Goal: Task Accomplishment & Management: Manage account settings

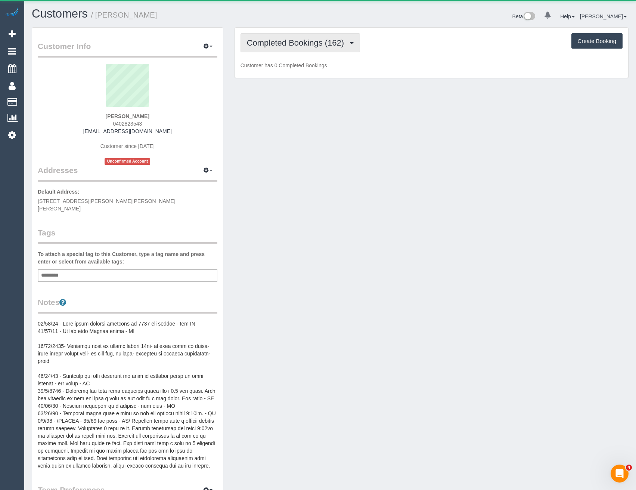
click at [343, 39] on span "Completed Bookings (162)" at bounding box center [297, 42] width 101 height 9
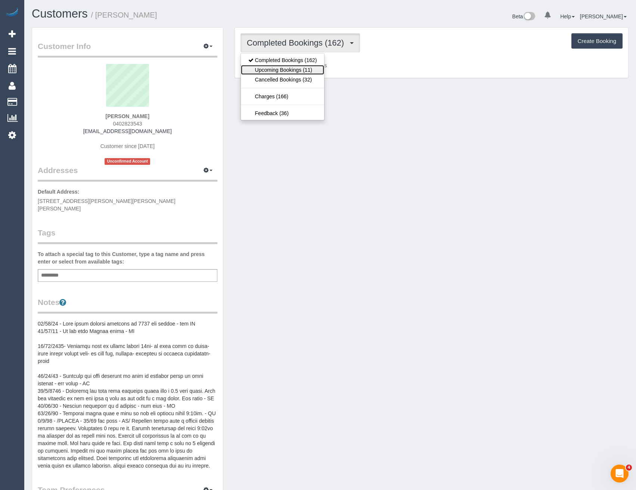
click at [303, 73] on link "Upcoming Bookings (11)" at bounding box center [283, 70] width 84 height 10
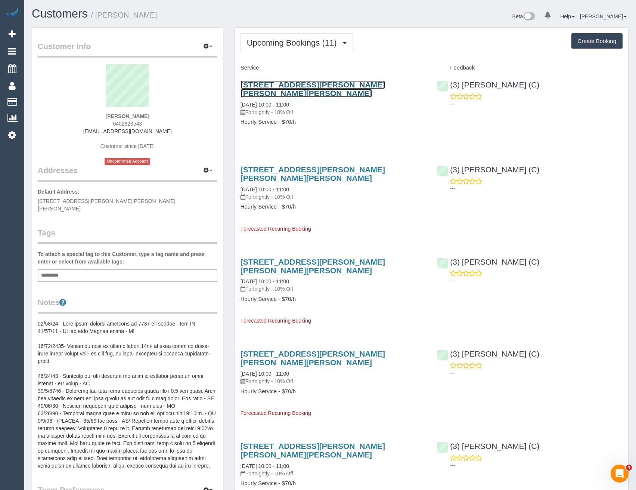
click at [328, 81] on link "13 Nerissa Street, Glen Iris, VIC 3146" at bounding box center [313, 88] width 145 height 17
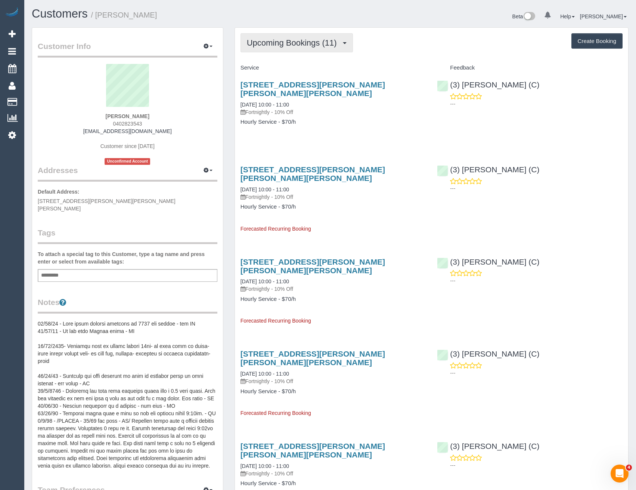
click at [269, 48] on button "Upcoming Bookings (11)" at bounding box center [297, 42] width 112 height 19
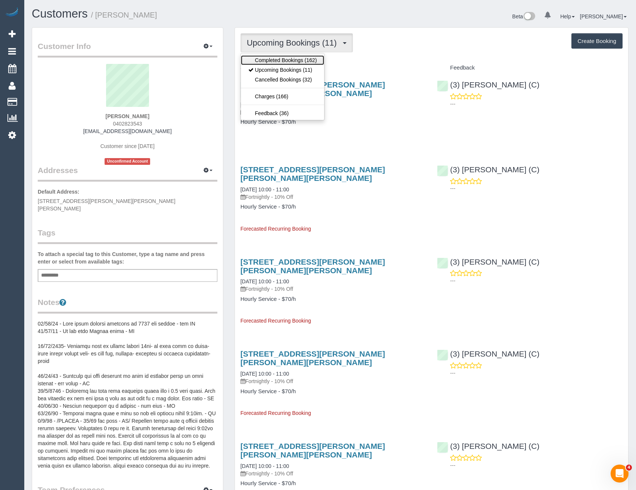
click at [272, 59] on link "Completed Bookings (162)" at bounding box center [283, 60] width 84 height 10
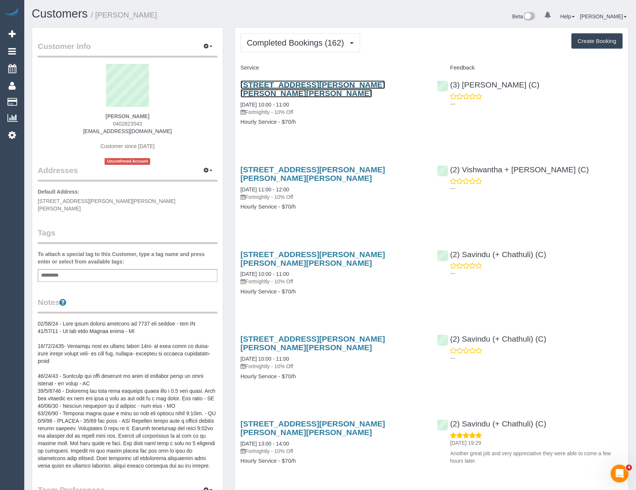
click at [304, 87] on link "13 Nerissa Street, Glen Iris, VIC 3146" at bounding box center [313, 88] width 145 height 17
drag, startPoint x: 175, startPoint y: 133, endPoint x: 95, endPoint y: 132, distance: 80.0
click at [95, 132] on div "Natalie De Zylva 0402823543 ndezylva@yahoo.com.au Customer since 2020 Unconfirm…" at bounding box center [128, 114] width 180 height 101
copy link "ndezylva@yahoo.com.au"
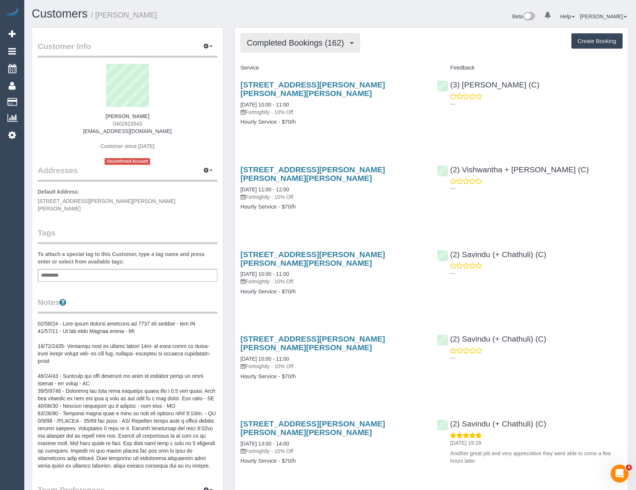
drag, startPoint x: 291, startPoint y: 38, endPoint x: 290, endPoint y: 49, distance: 10.9
click at [291, 37] on button "Completed Bookings (162)" at bounding box center [301, 42] width 120 height 19
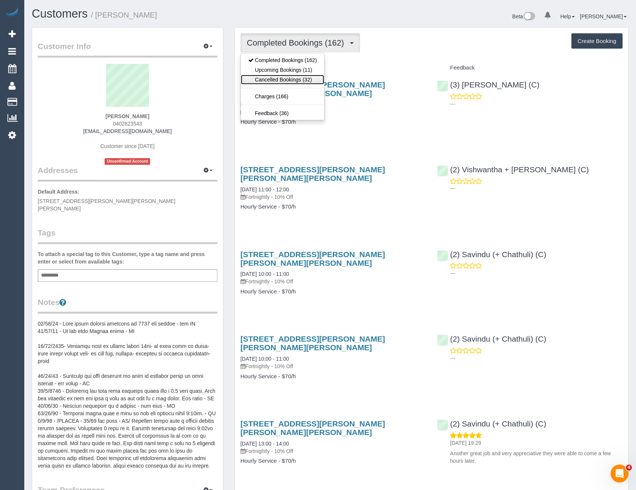
click at [283, 77] on link "Cancelled Bookings (32)" at bounding box center [283, 80] width 84 height 10
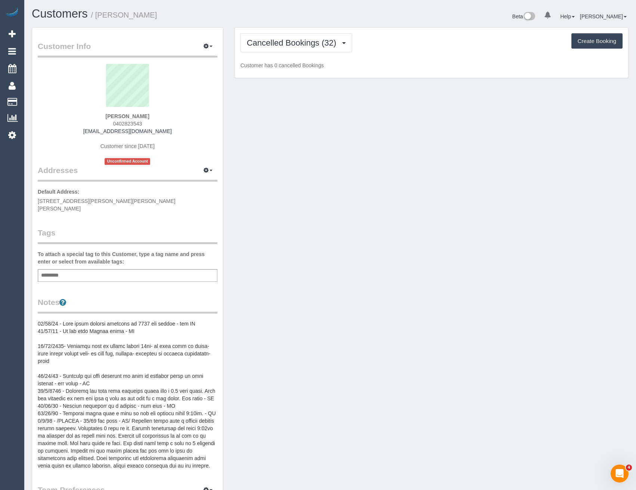
click at [288, 55] on div "Cancelled Bookings (32) Completed Bookings (162) Upcoming Bookings (11) Cancell…" at bounding box center [431, 53] width 393 height 50
click at [284, 52] on button "Cancelled Bookings (32)" at bounding box center [297, 42] width 112 height 19
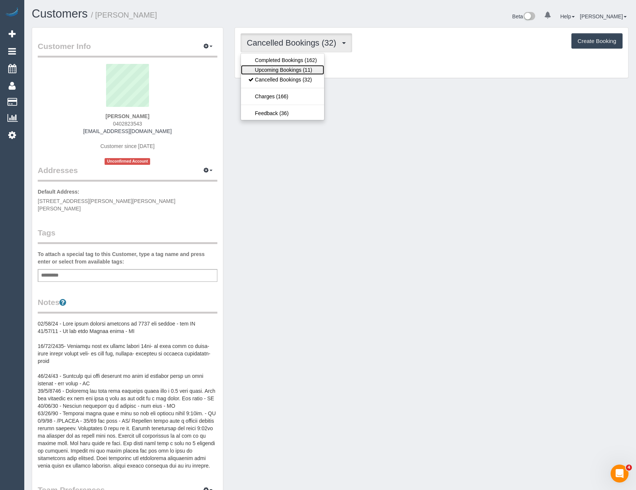
click at [279, 69] on link "Upcoming Bookings (11)" at bounding box center [283, 70] width 84 height 10
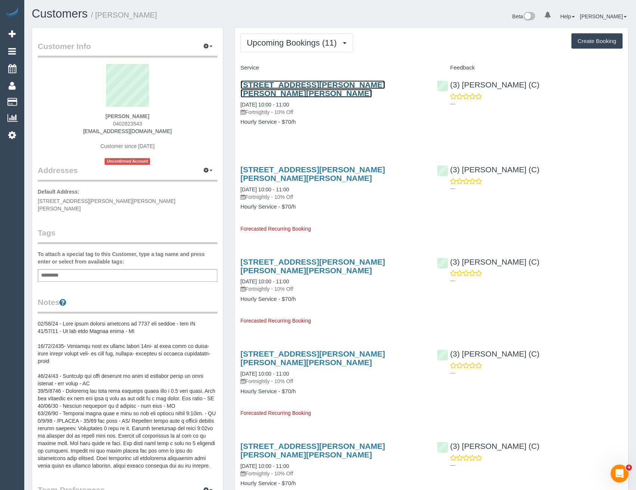
click at [350, 83] on link "13 Nerissa Street, Glen Iris, VIC 3146" at bounding box center [313, 88] width 145 height 17
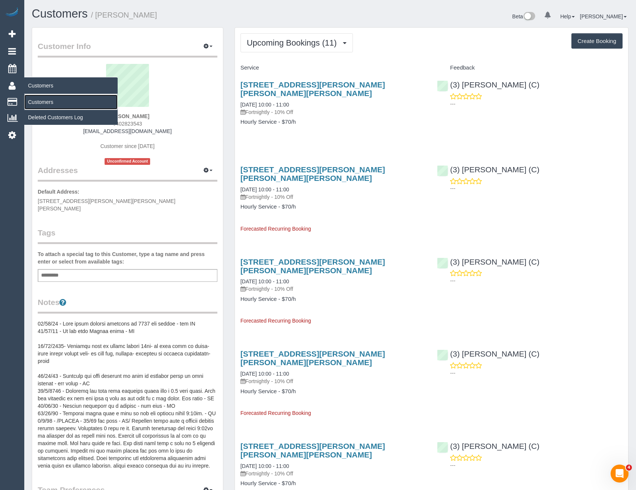
drag, startPoint x: 41, startPoint y: 99, endPoint x: 74, endPoint y: 91, distance: 33.5
click at [41, 99] on link "Customers" at bounding box center [70, 102] width 93 height 15
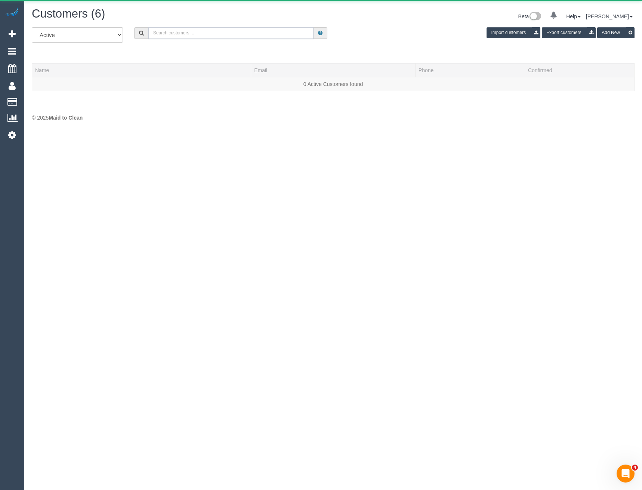
click at [194, 33] on input "text" at bounding box center [231, 33] width 166 height 12
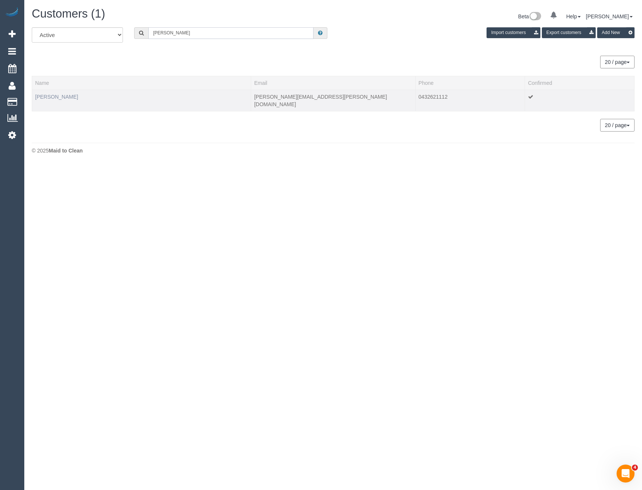
type input "Rebecca sha"
click at [74, 97] on link "Rebecca Sharman" at bounding box center [56, 97] width 43 height 6
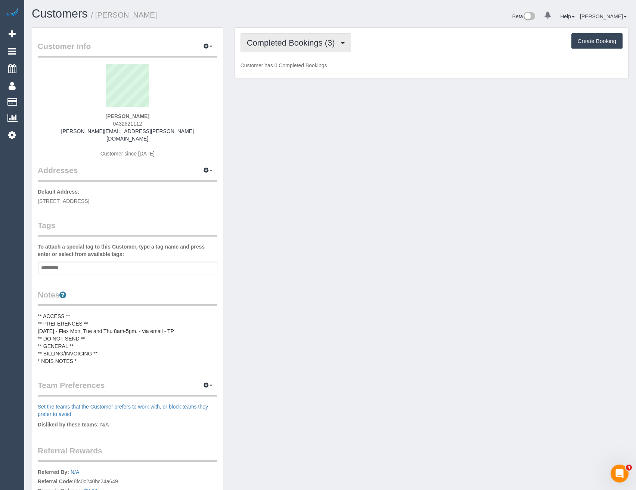
click at [305, 37] on button "Completed Bookings (3)" at bounding box center [296, 42] width 111 height 19
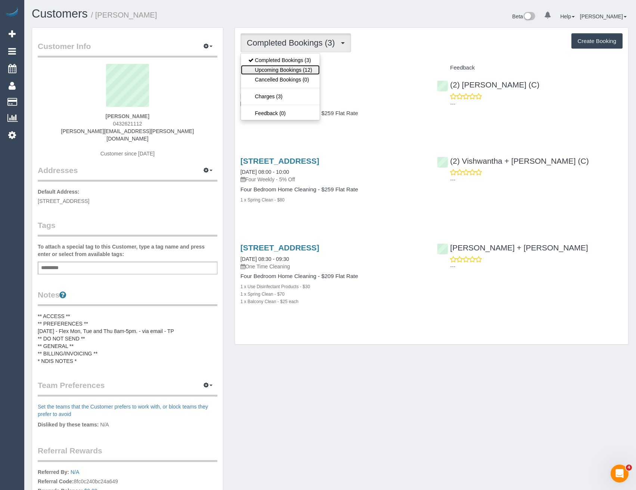
click at [304, 70] on link "Upcoming Bookings (12)" at bounding box center [280, 70] width 79 height 10
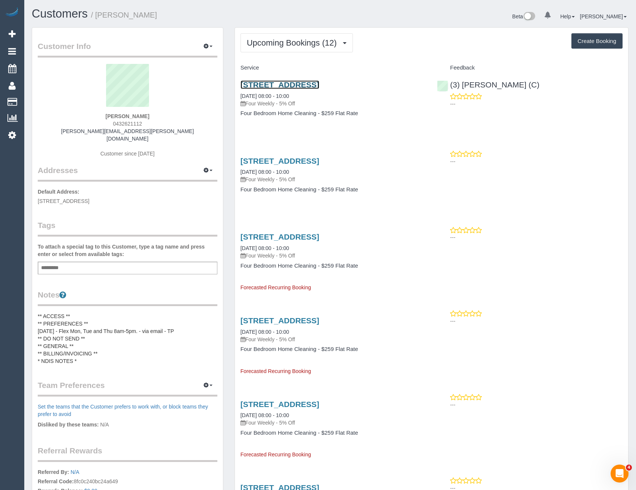
click at [319, 84] on link "30 Wood St, Nunawading, VIC 3131" at bounding box center [280, 84] width 79 height 9
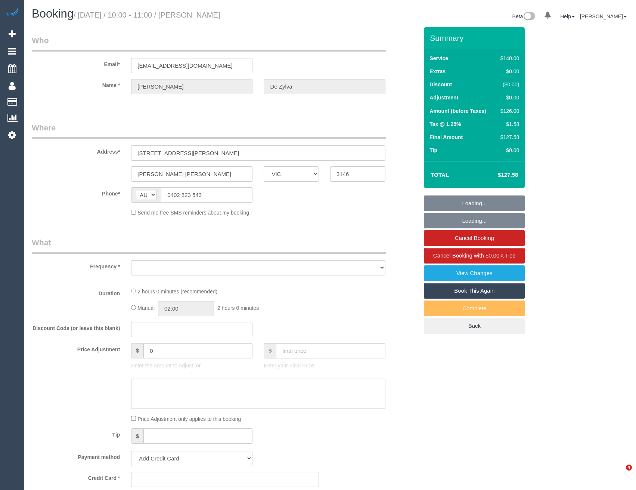
select select "VIC"
select select "string:stripe-pm_1GqqqN2GScqysDRVt1fMLNXI"
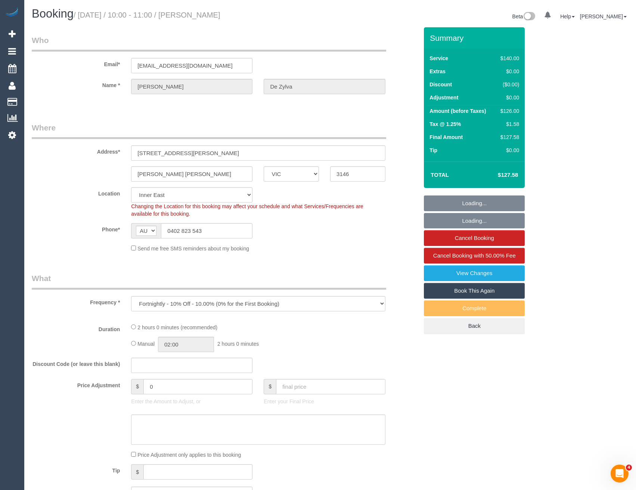
select select "object:849"
select select "number:27"
select select "number:14"
select select "number:19"
select select "number:22"
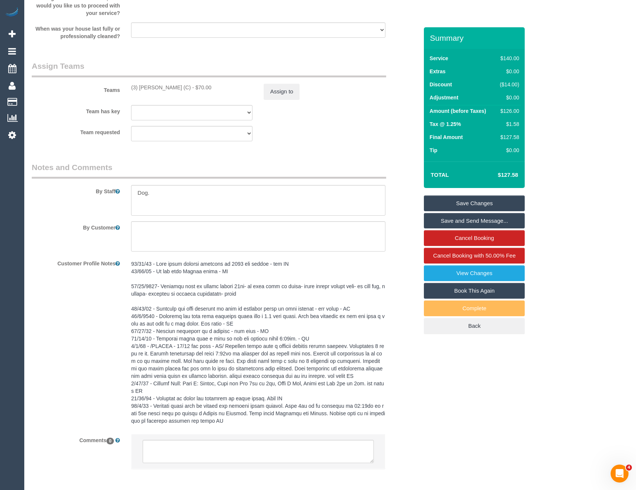
scroll to position [1126, 0]
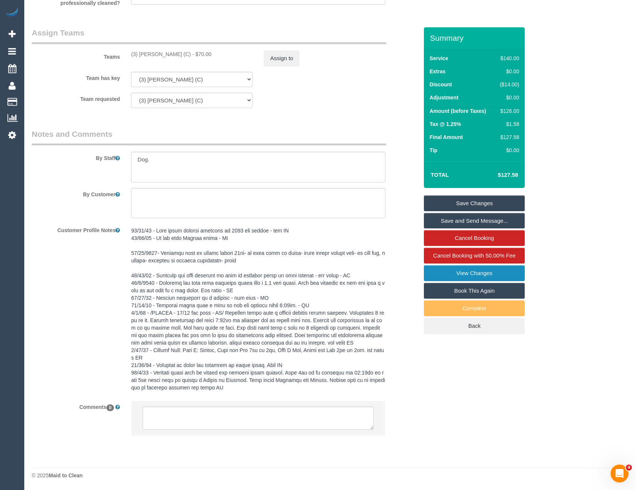
click at [482, 276] on link "View Changes" at bounding box center [474, 273] width 101 height 16
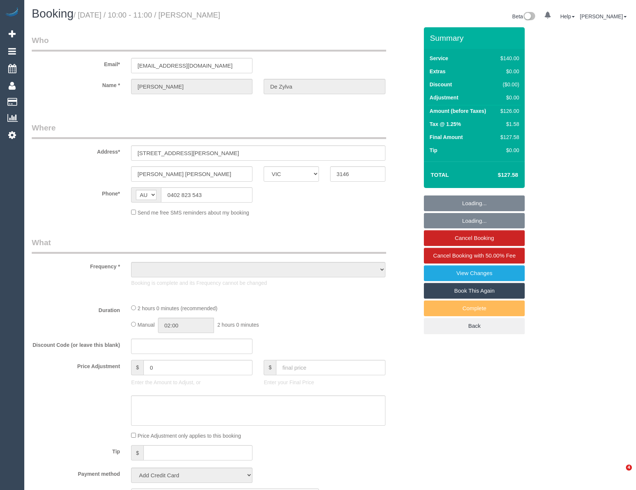
select select "VIC"
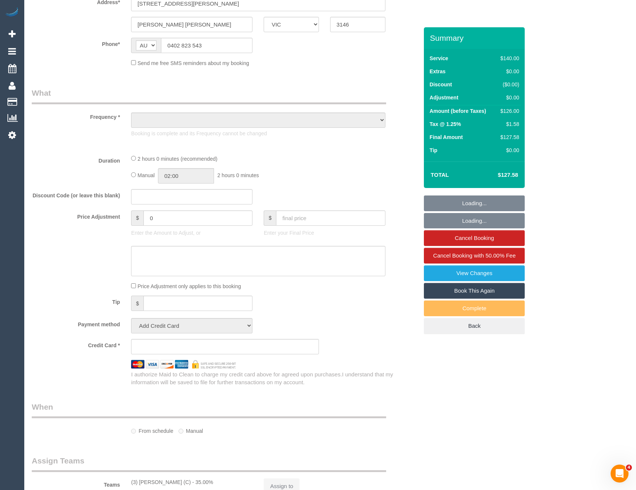
select select "string:stripe-pm_1GqqqN2GScqysDRVt1fMLNXI"
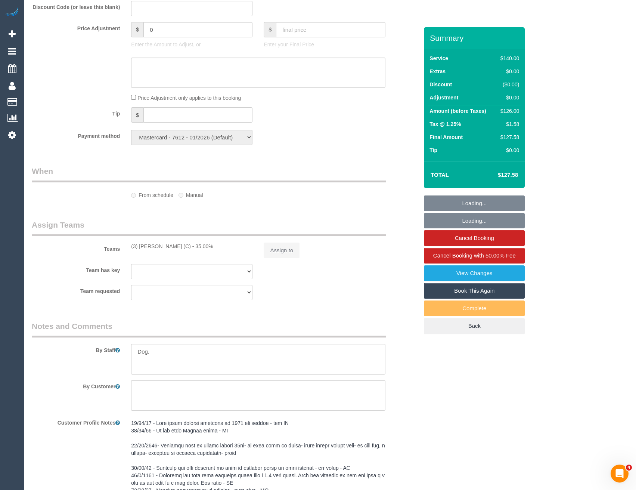
select select "object:715"
select select "number:27"
select select "number:14"
select select "number:19"
select select "number:22"
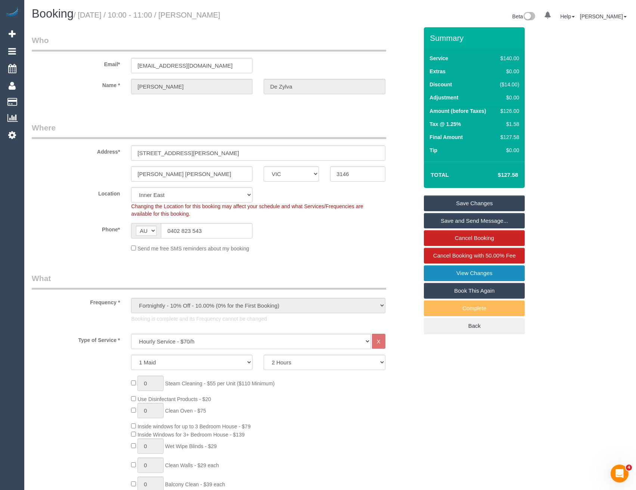
click at [459, 270] on link "View Changes" at bounding box center [474, 273] width 101 height 16
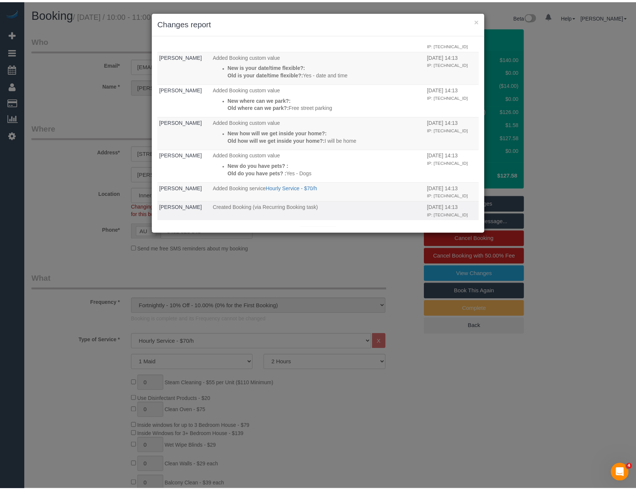
scroll to position [298, 0]
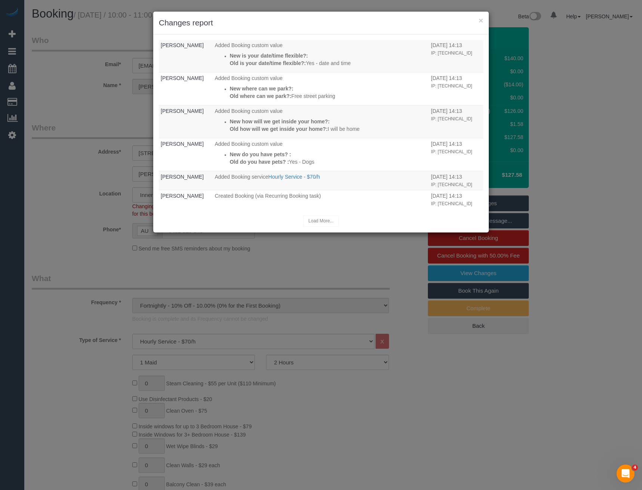
click at [251, 273] on div "× Changes report Who What When Odelle Marie The Invoice charged email was sent …" at bounding box center [321, 245] width 642 height 490
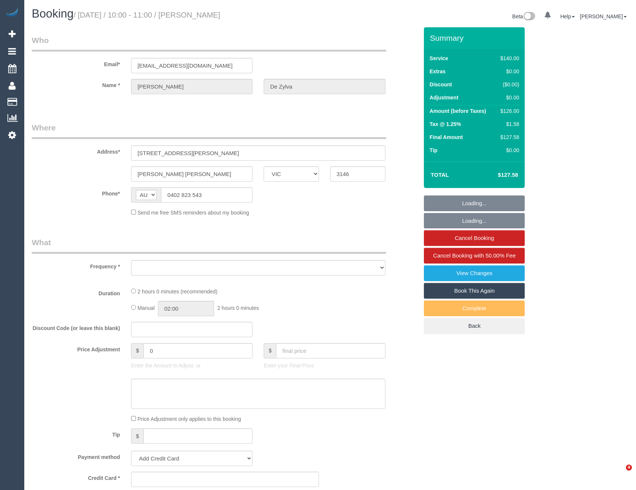
select select "VIC"
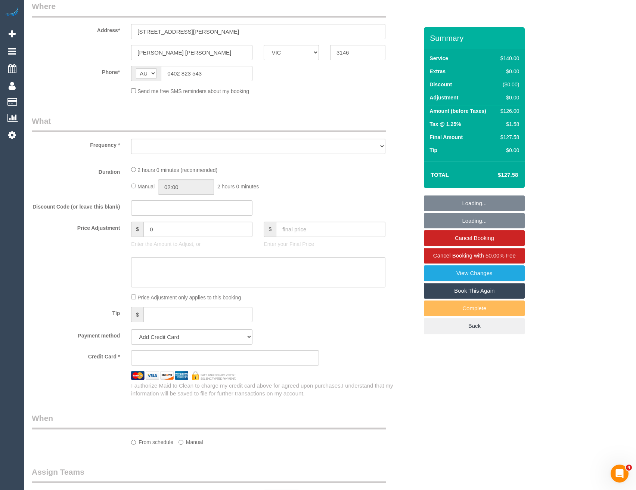
scroll to position [149, 0]
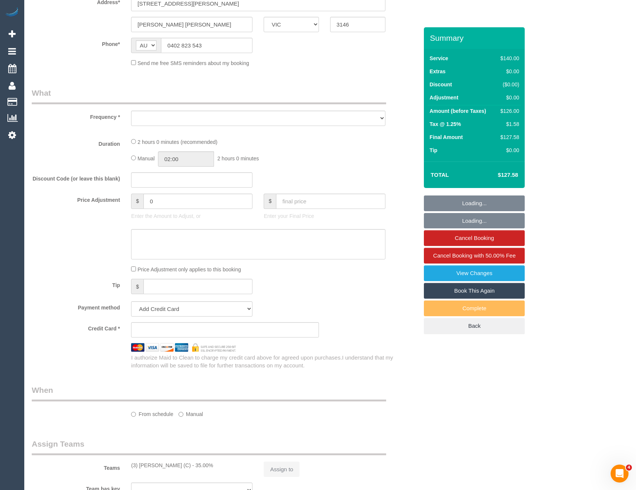
select select "object:532"
select select "string:stripe-pm_1GqqqN2GScqysDRVt1fMLNXI"
select select "number:27"
select select "number:14"
select select "number:19"
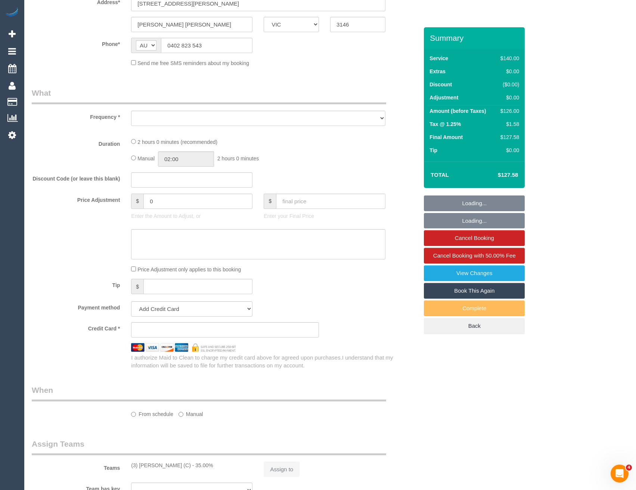
select select "number:22"
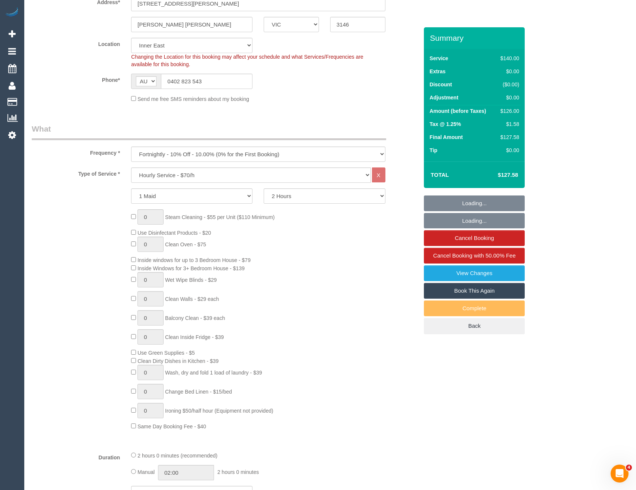
select select "object:849"
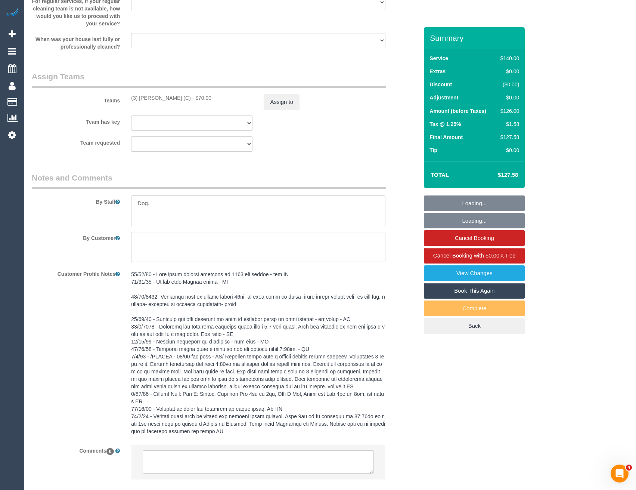
scroll to position [1126, 0]
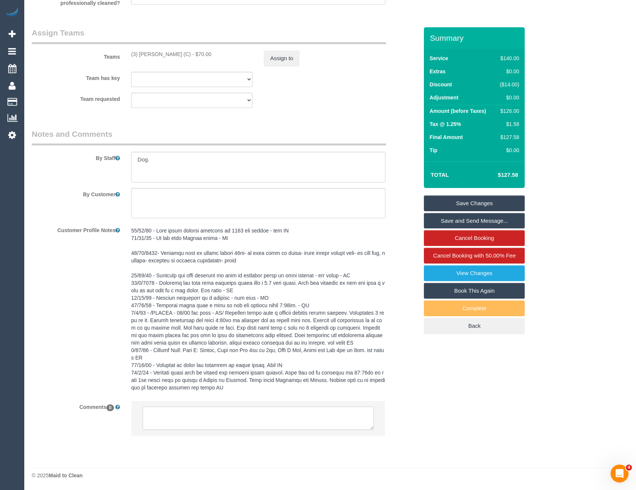
click at [216, 416] on textarea at bounding box center [258, 417] width 231 height 23
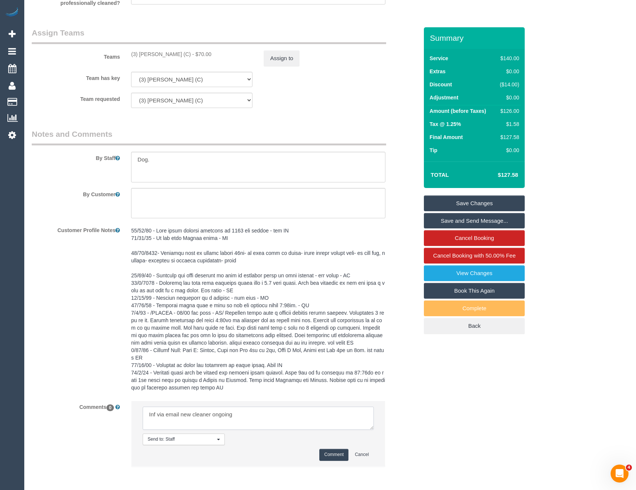
type textarea "Inf via email new cleaner ongoing"
click at [328, 454] on button "Comment" at bounding box center [333, 455] width 29 height 12
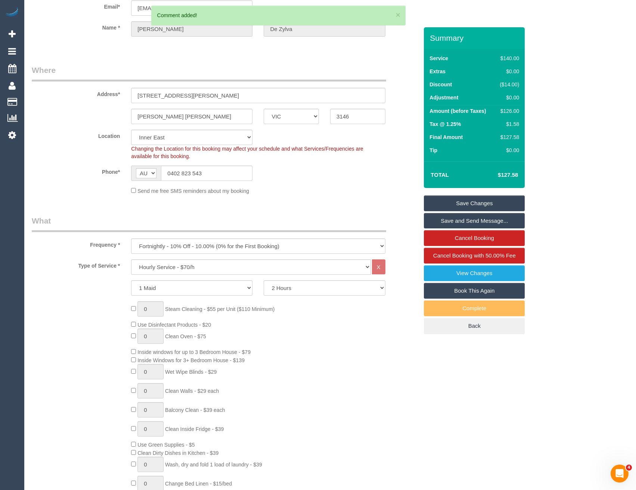
scroll to position [0, 0]
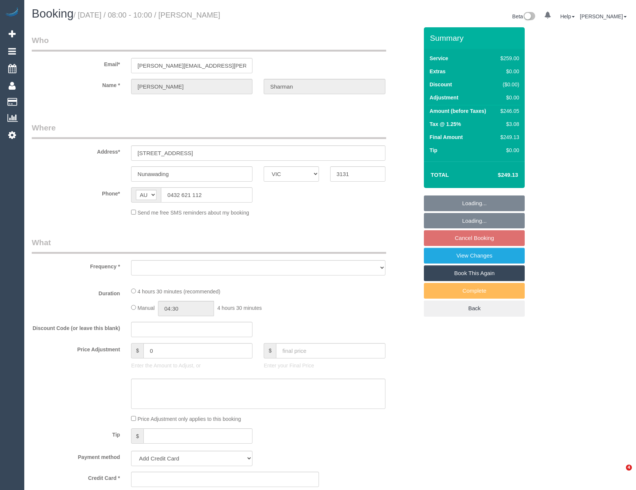
select select "VIC"
select select "number:27"
select select "number:15"
select select "number:18"
select select "number:22"
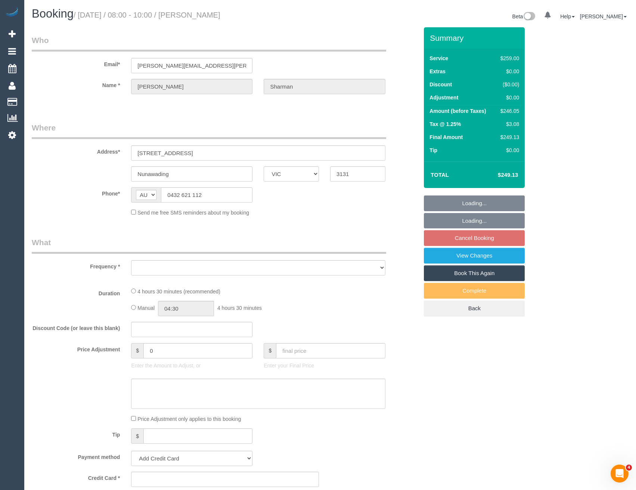
select select "number:34"
select select "number:13"
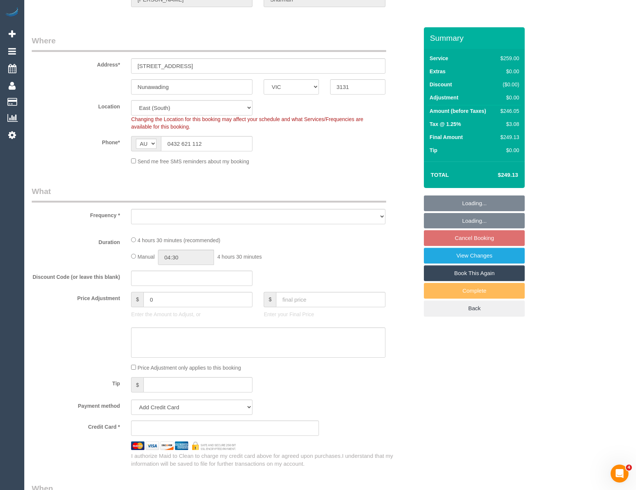
select select "object:676"
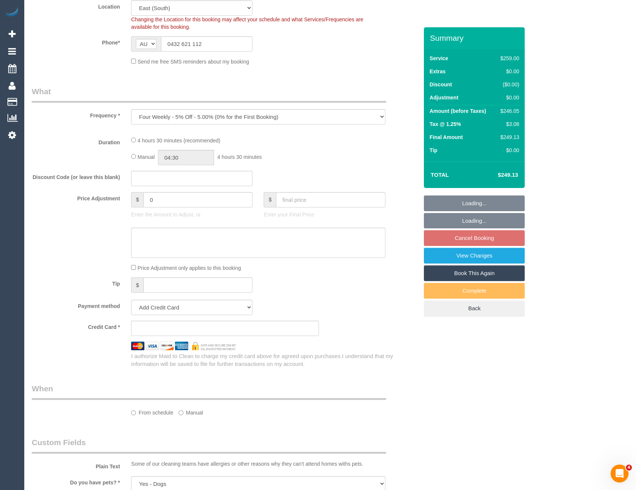
select select "string:stripe-pm_1RlIW22GScqysDRV9MiPsUVY"
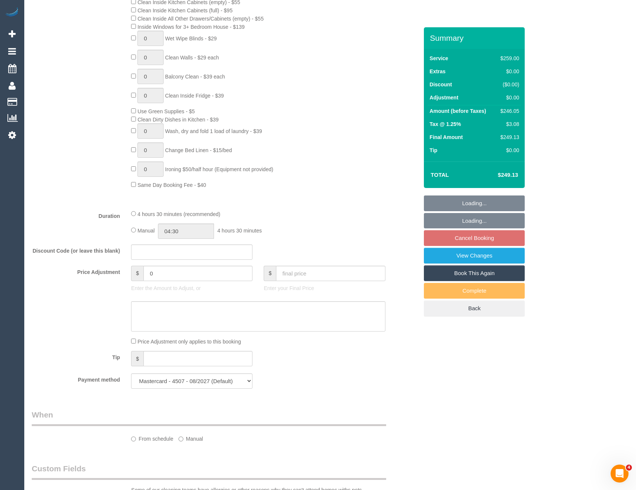
select select "object:1204"
select select "spot2"
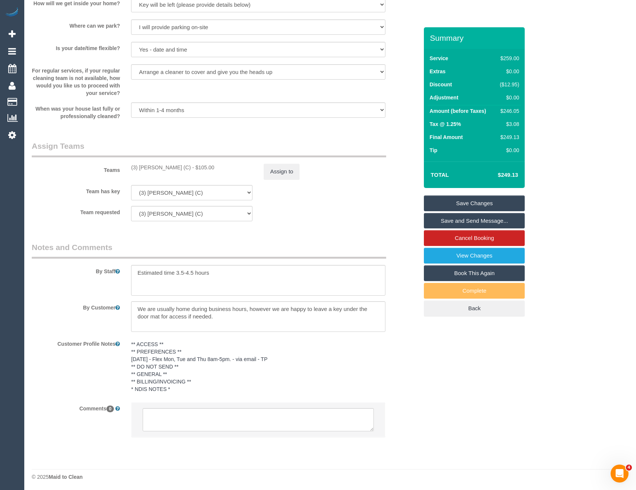
scroll to position [1007, 0]
click at [499, 256] on link "View Changes" at bounding box center [474, 256] width 101 height 16
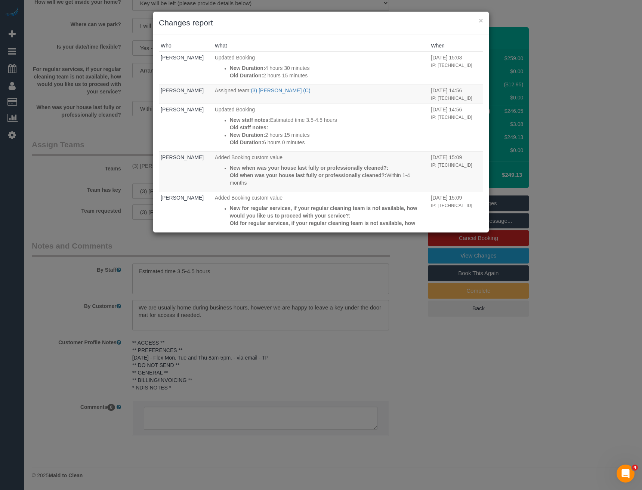
click at [328, 241] on div "× Changes report Who What When Rose Maico Updated Booking New Duration: 4 hours…" at bounding box center [321, 245] width 642 height 490
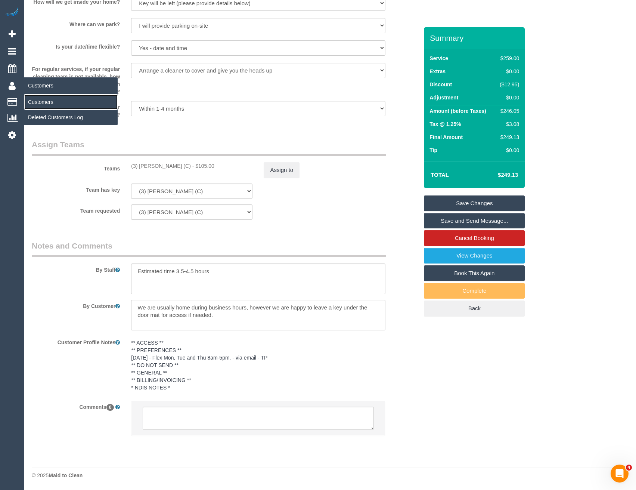
click at [37, 105] on link "Customers" at bounding box center [70, 102] width 93 height 15
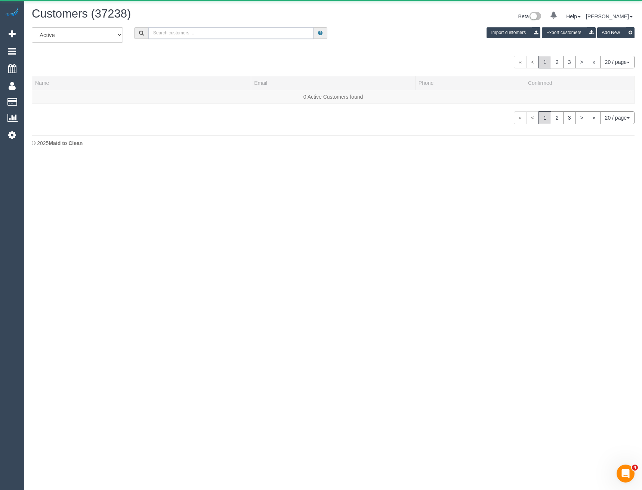
click at [183, 29] on input "text" at bounding box center [231, 33] width 166 height 12
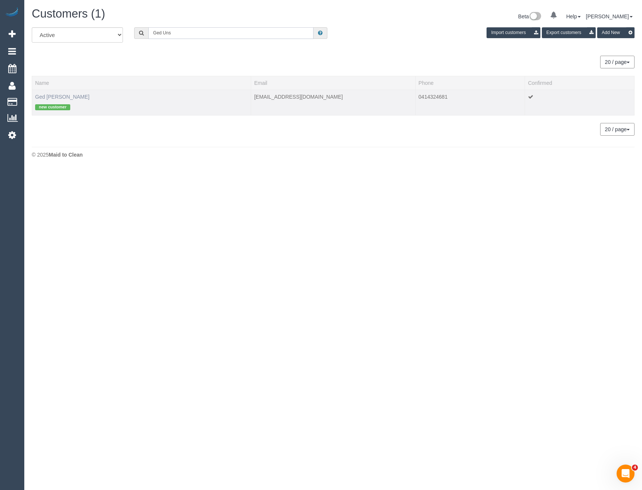
type input "Ged Uns"
click at [58, 97] on link "Ged Unsworth" at bounding box center [62, 97] width 55 height 6
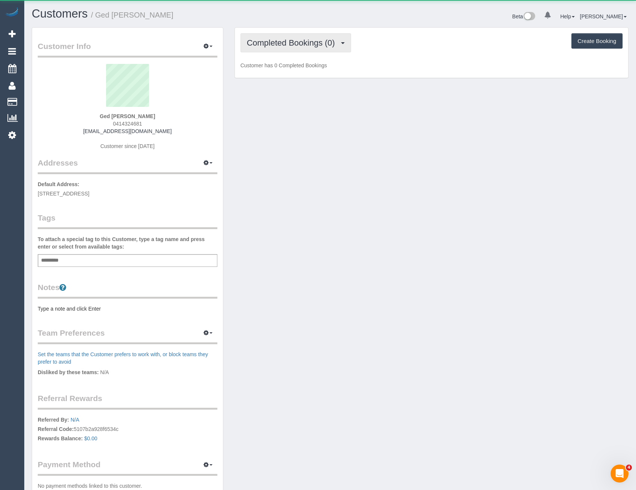
click at [309, 46] on span "Completed Bookings (0)" at bounding box center [293, 42] width 92 height 9
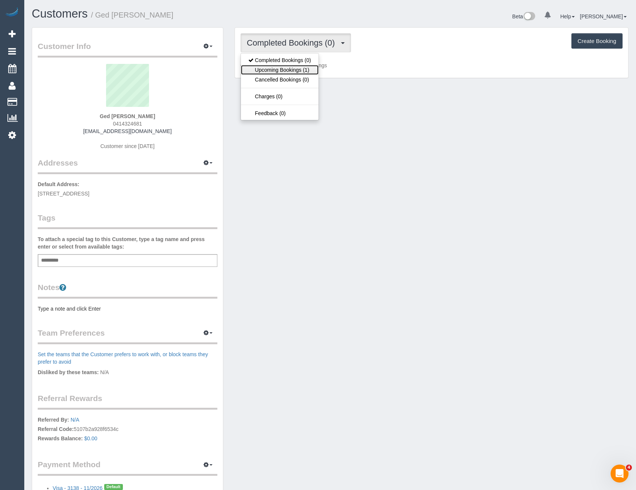
click at [308, 70] on link "Upcoming Bookings (1)" at bounding box center [280, 70] width 78 height 10
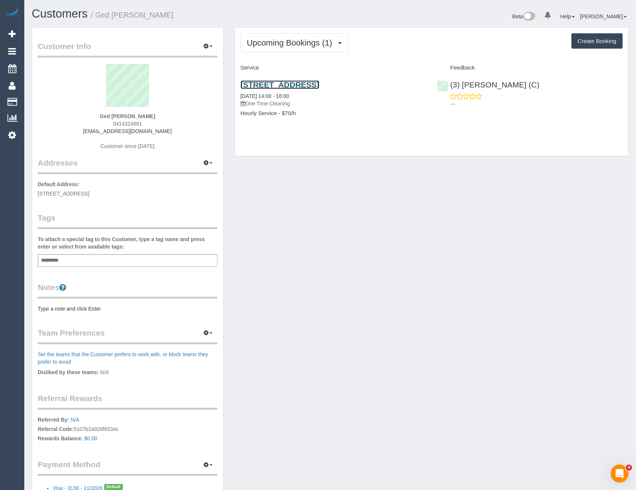
click at [319, 83] on link "10 Lincoln Avenue, Bayswater, VIC 3153" at bounding box center [280, 84] width 79 height 9
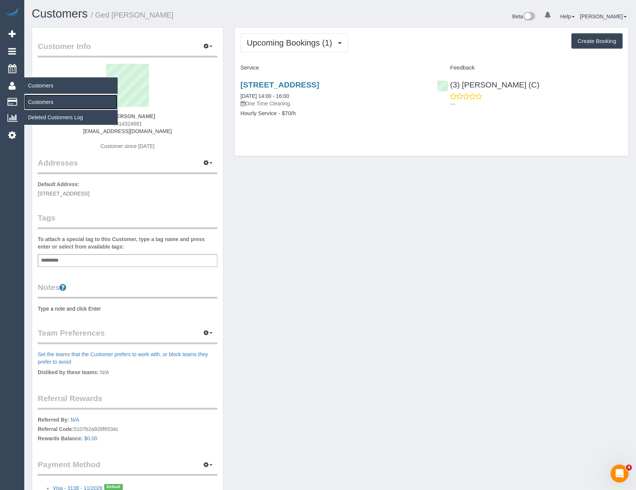
click at [33, 99] on link "Customers" at bounding box center [70, 102] width 93 height 15
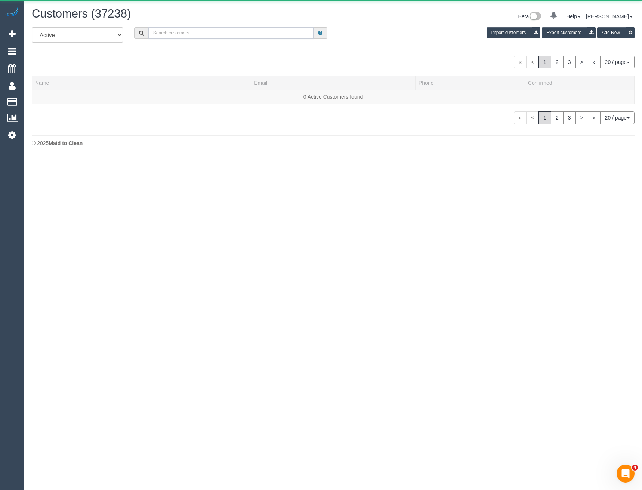
click at [200, 30] on input "text" at bounding box center [231, 33] width 166 height 12
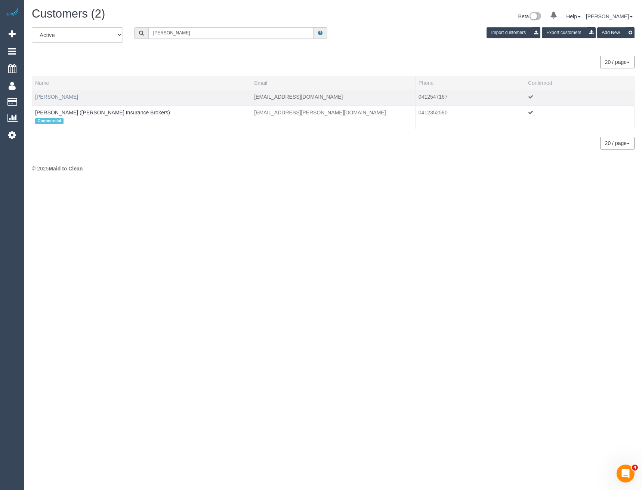
type input "amanda har"
click at [65, 98] on link "Amanda Harper" at bounding box center [56, 97] width 43 height 6
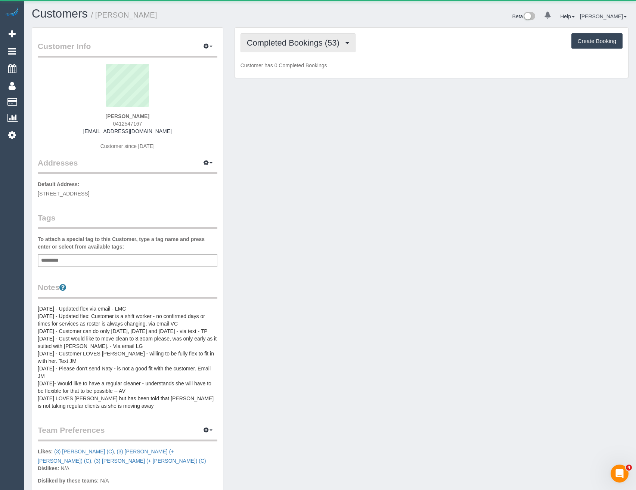
click at [315, 33] on button "Completed Bookings (53)" at bounding box center [298, 42] width 115 height 19
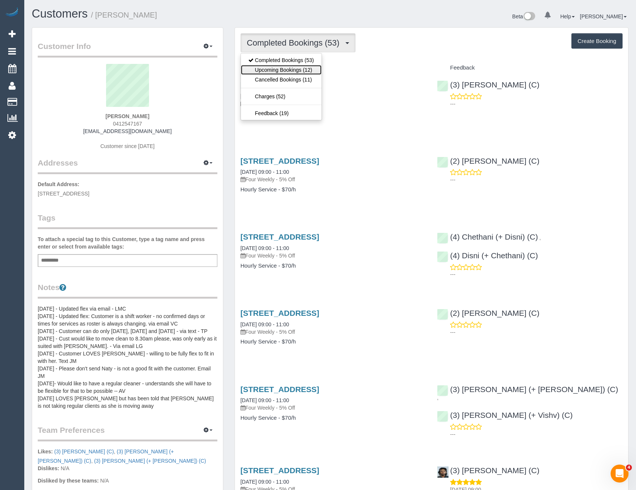
click at [306, 70] on link "Upcoming Bookings (12)" at bounding box center [281, 70] width 81 height 10
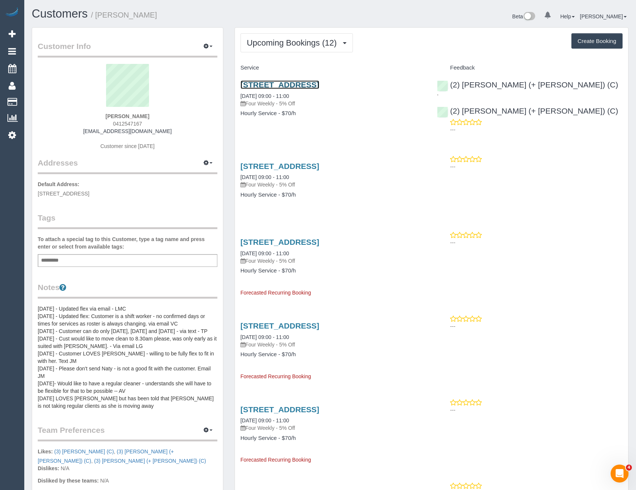
click at [319, 82] on link "112 Empress Rd, Surrey Hills, VIC 3127" at bounding box center [280, 84] width 79 height 9
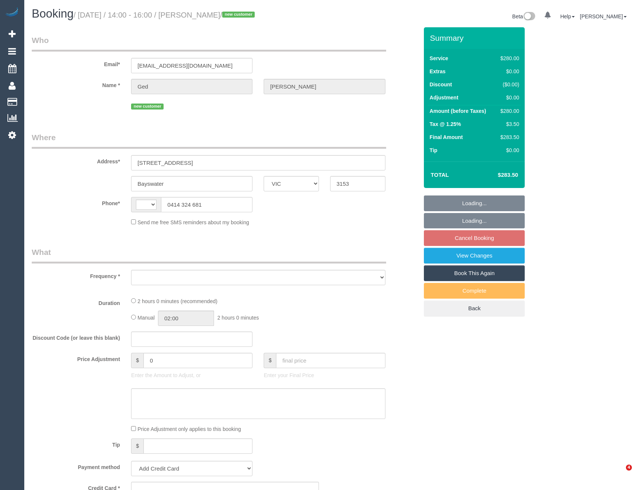
select select "VIC"
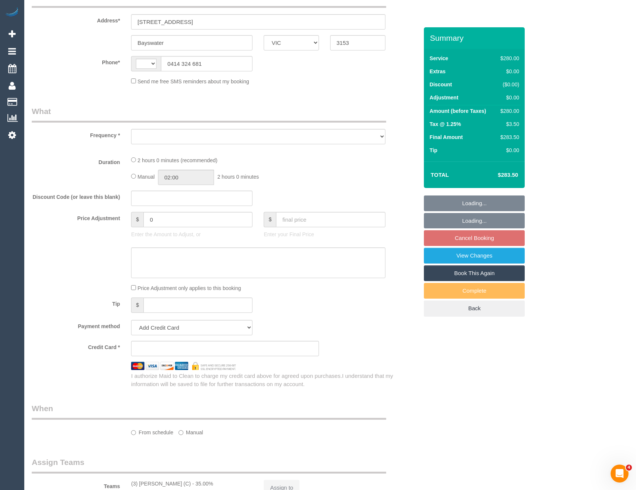
select select "string:stripe-pm_1RwgmF2GScqysDRVr4C5FAnF"
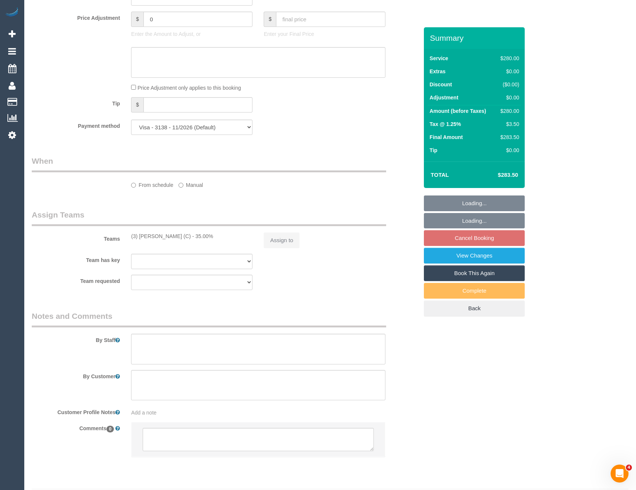
select select "string:AU"
select select "object:849"
select select "2"
select select "number:28"
select select "number:14"
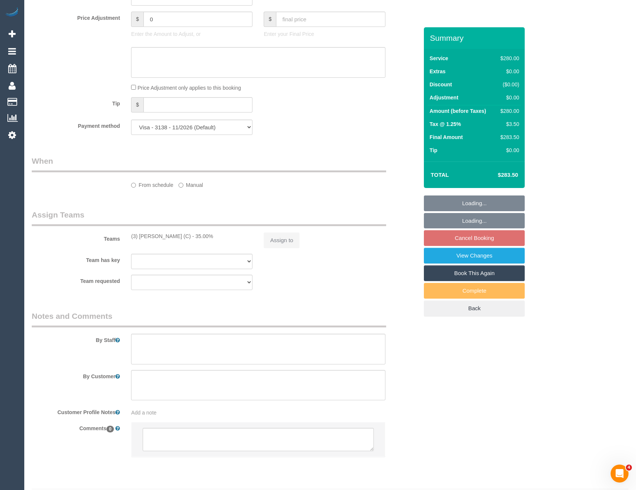
select select "number:19"
select select "number:23"
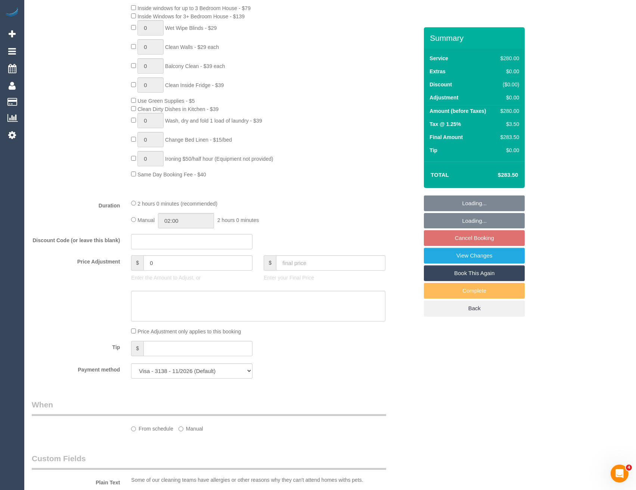
select select "object:854"
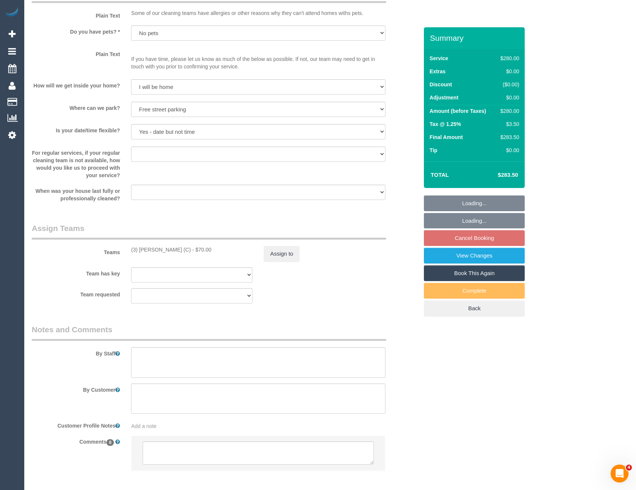
select select "spot4"
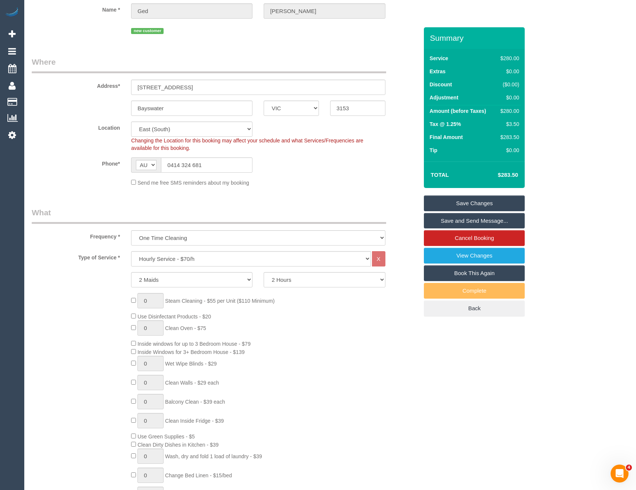
scroll to position [38, 0]
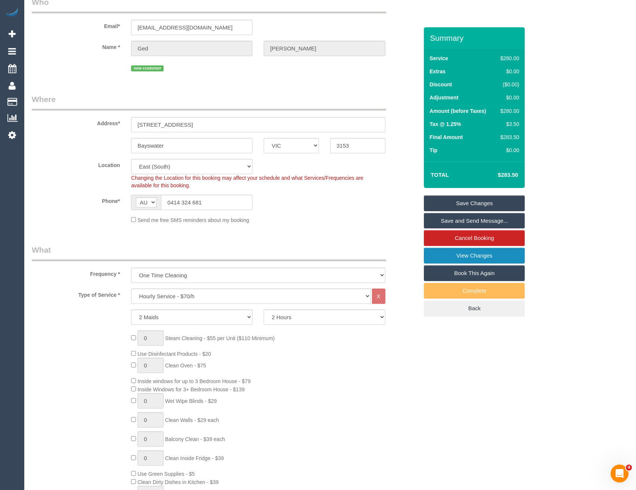
click at [453, 257] on link "View Changes" at bounding box center [474, 256] width 101 height 16
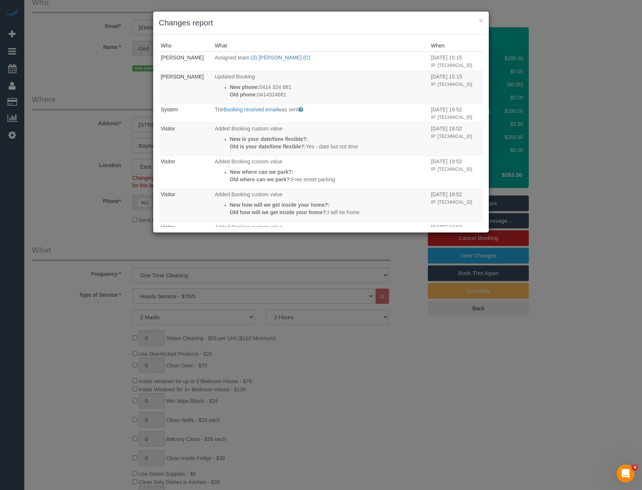
click at [282, 242] on div "× Changes report Who What When Rose Maico Assigned team: (3) Thidas Wickramasin…" at bounding box center [321, 245] width 642 height 490
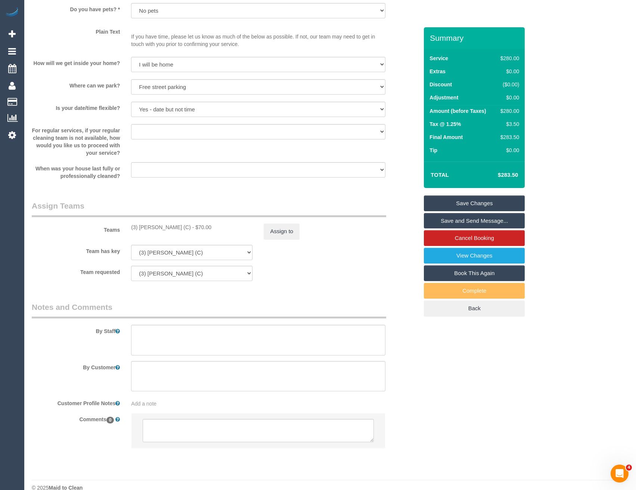
scroll to position [935, 0]
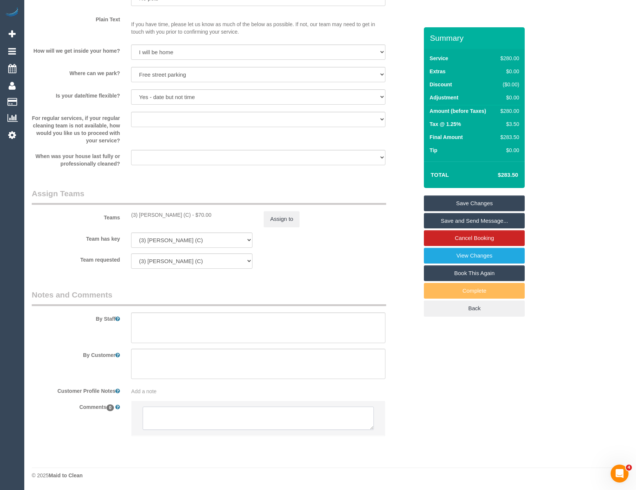
click at [187, 416] on textarea at bounding box center [258, 417] width 231 height 23
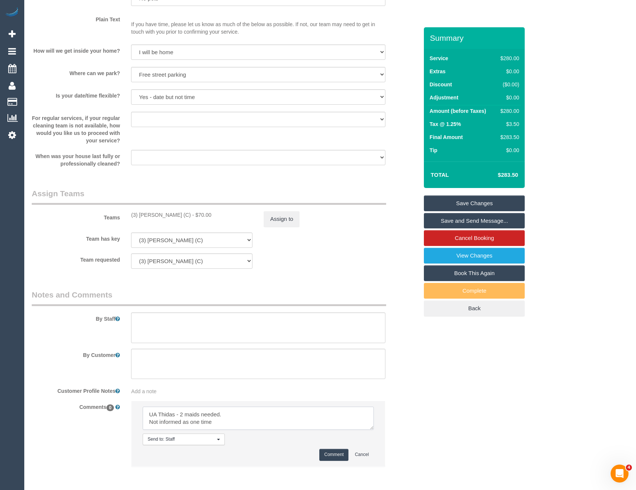
type textarea "UA Thidas - 2 maids needed. Not informed as one time"
click at [334, 458] on button "Comment" at bounding box center [333, 455] width 29 height 12
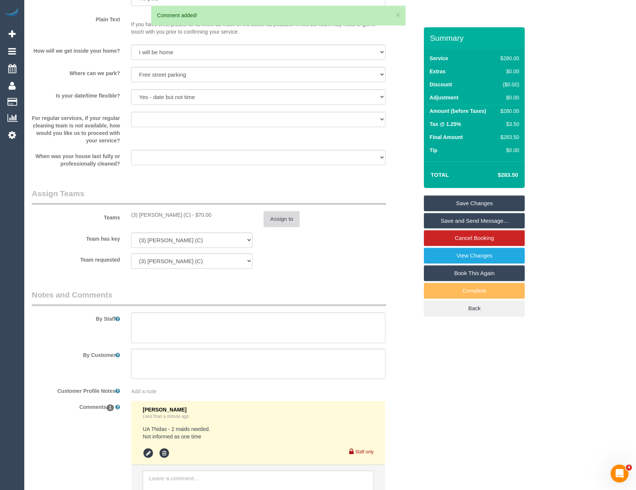
click at [280, 220] on button "Assign to" at bounding box center [282, 219] width 36 height 16
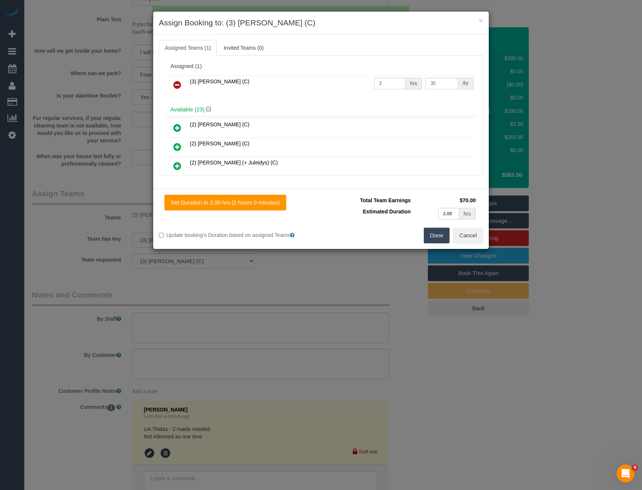
click at [176, 92] on link at bounding box center [177, 85] width 18 height 15
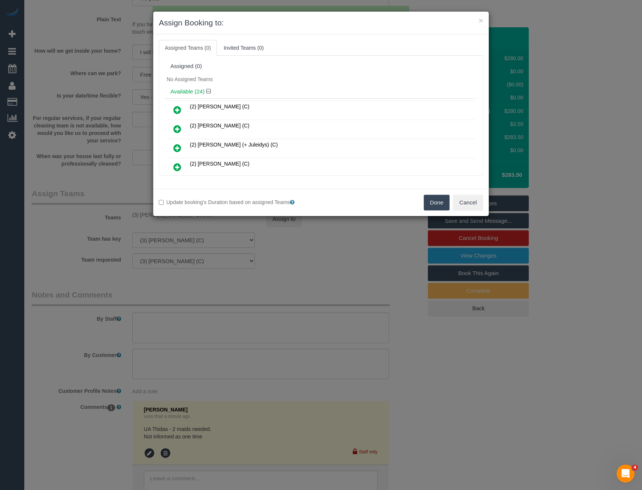
click at [175, 86] on div "Available (24)" at bounding box center [321, 92] width 312 height 14
click at [439, 197] on button "Done" at bounding box center [437, 203] width 26 height 16
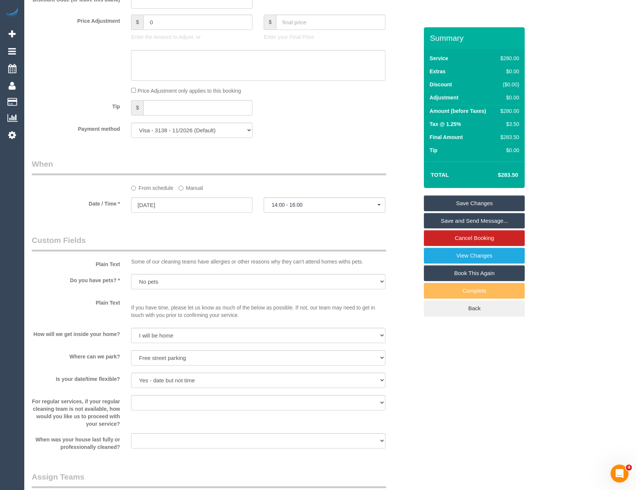
scroll to position [599, 0]
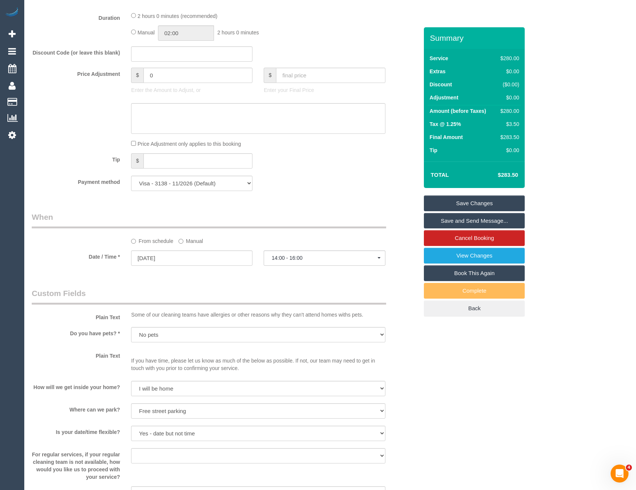
click at [474, 200] on link "Save Changes" at bounding box center [474, 203] width 101 height 16
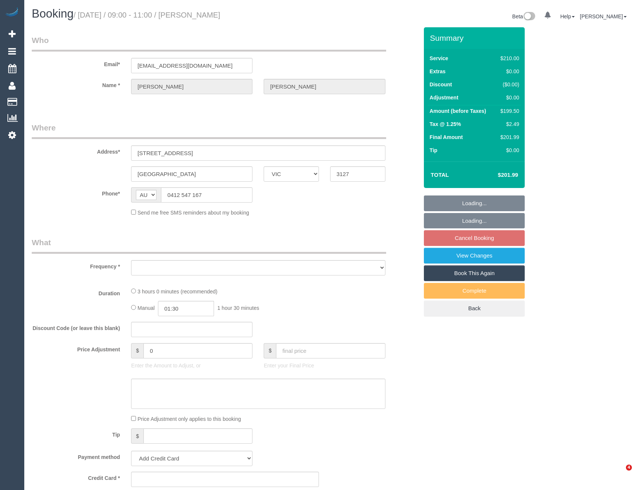
select select "VIC"
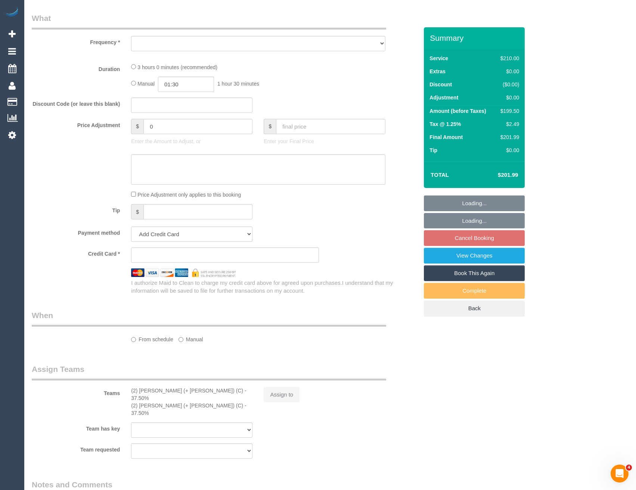
select select "string:stripe-pm_1MAR652GScqysDRVf1j1z59r"
select select "number:28"
select select "number:14"
select select "number:19"
select select "number:24"
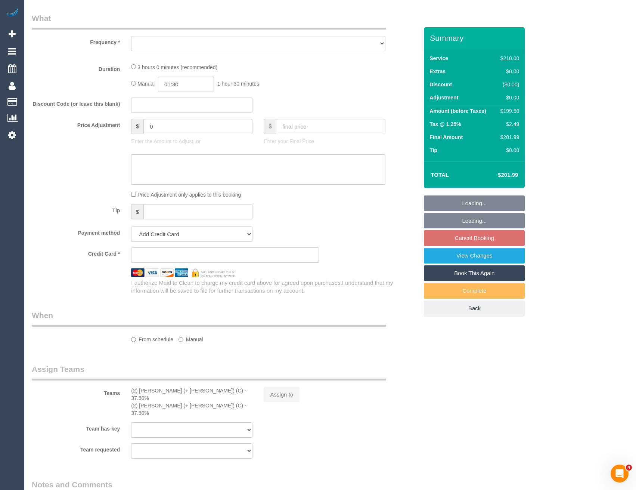
select select "number:12"
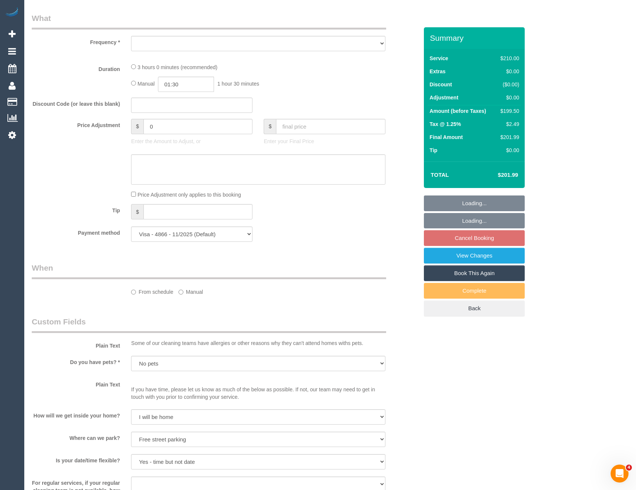
select select "object:881"
select select "180"
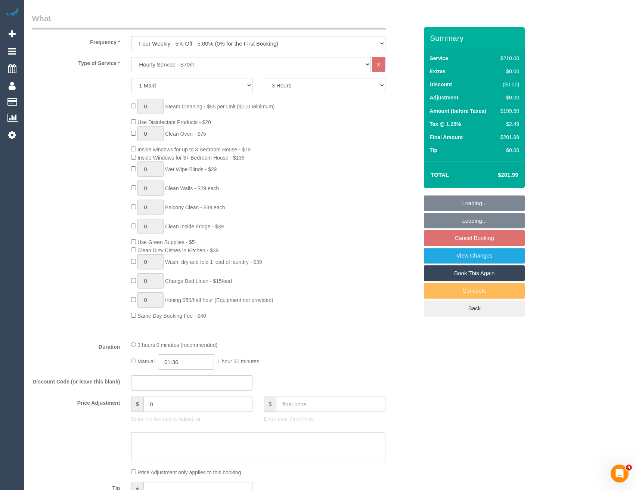
select select "object:2137"
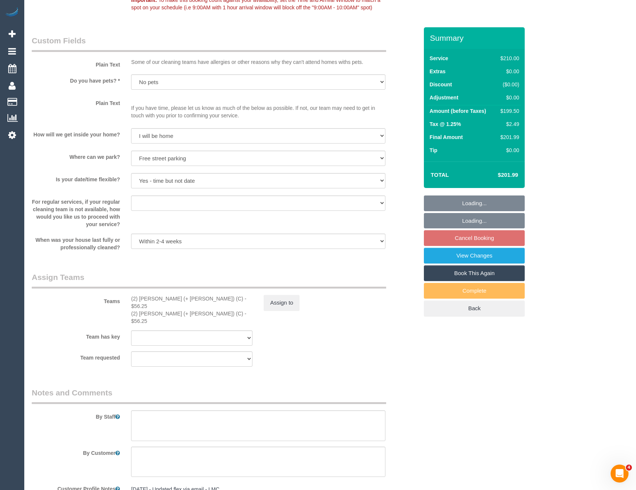
scroll to position [1045, 0]
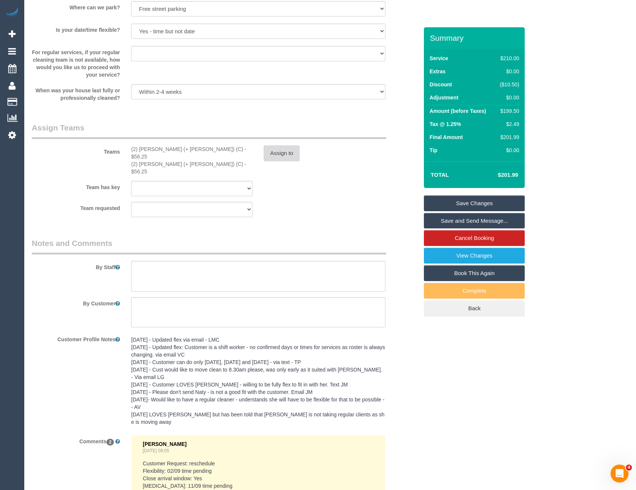
click at [290, 157] on button "Assign to" at bounding box center [282, 153] width 36 height 16
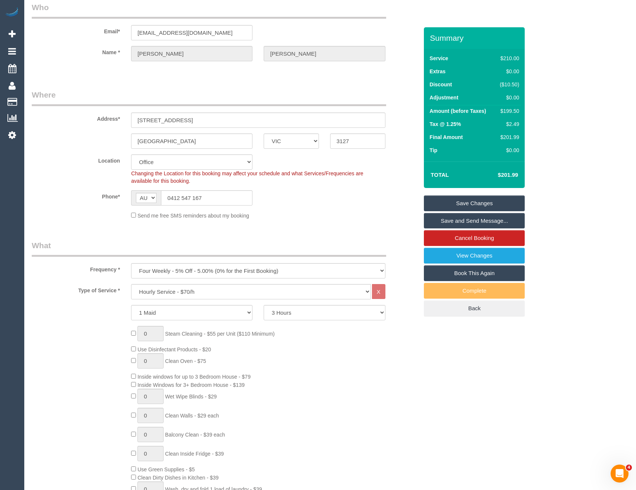
scroll to position [0, 0]
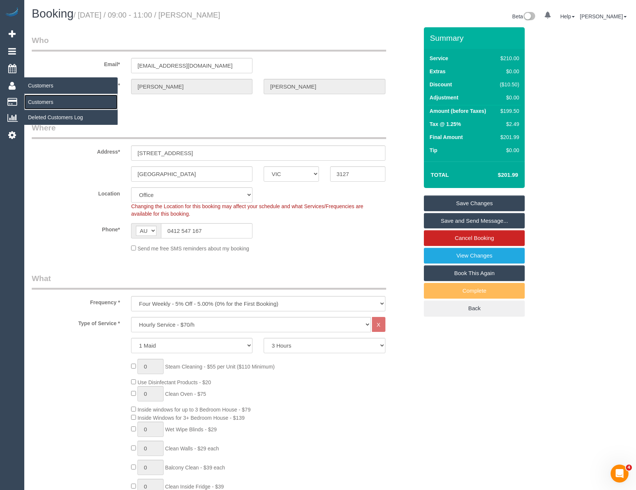
click at [41, 102] on link "Customers" at bounding box center [70, 102] width 93 height 15
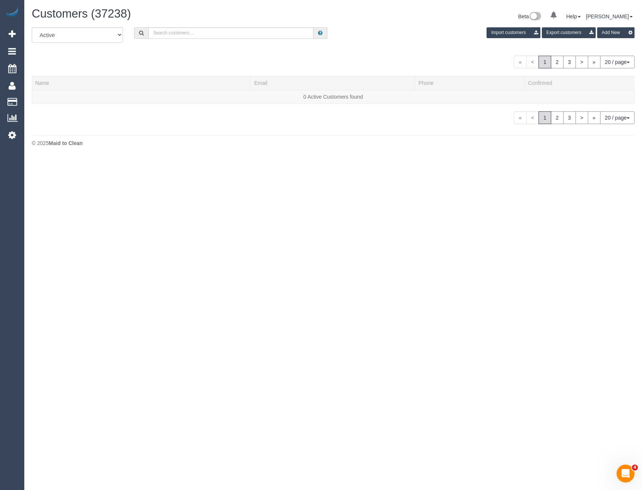
click at [183, 41] on div "All Active Archived Import customers Export customers Add New" at bounding box center [333, 37] width 614 height 21
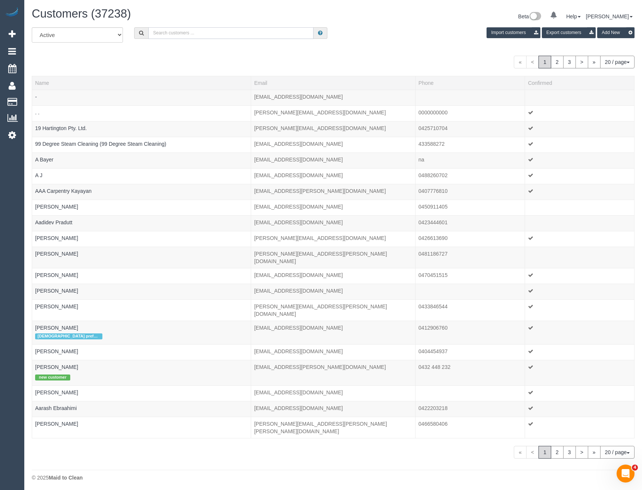
click at [183, 36] on input "text" at bounding box center [231, 33] width 166 height 12
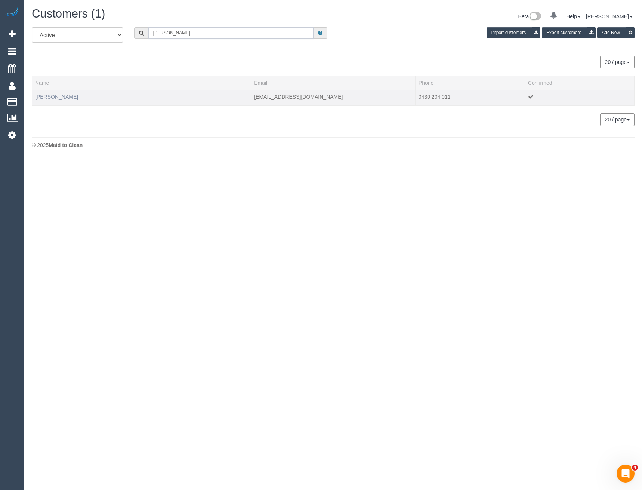
type input "[PERSON_NAME]"
click at [55, 98] on link "[PERSON_NAME]" at bounding box center [56, 97] width 43 height 6
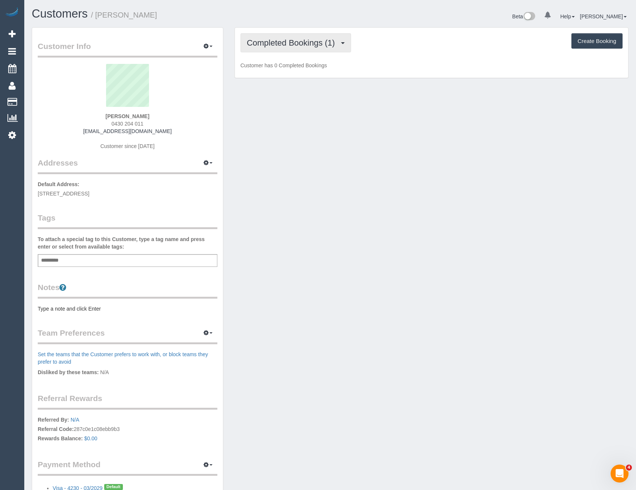
click at [334, 45] on span "Completed Bookings (1)" at bounding box center [293, 42] width 92 height 9
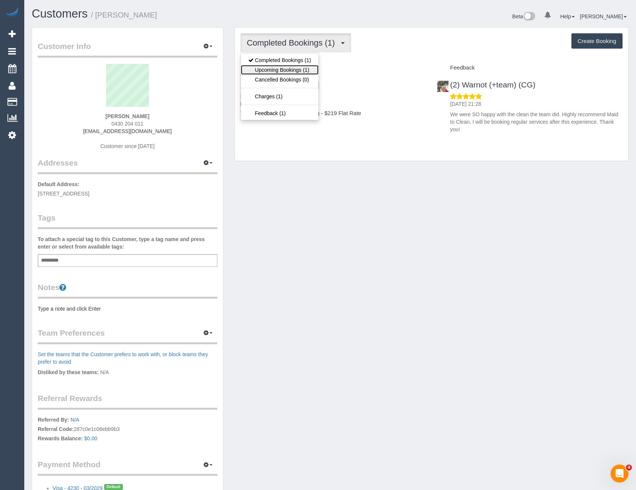
click at [311, 72] on link "Upcoming Bookings (1)" at bounding box center [280, 70] width 78 height 10
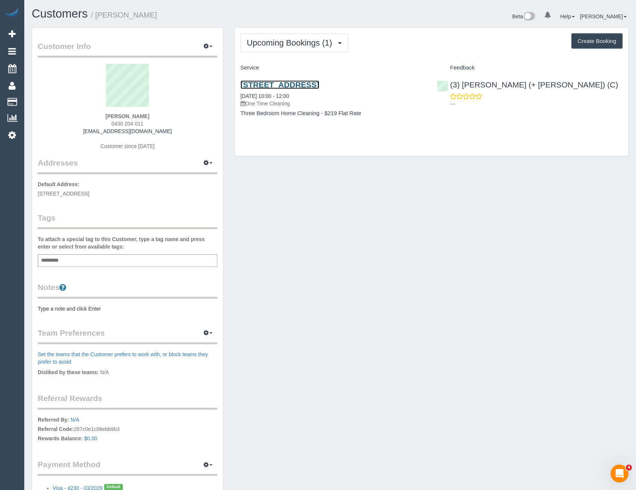
click at [319, 84] on link "[STREET_ADDRESS]" at bounding box center [280, 84] width 79 height 9
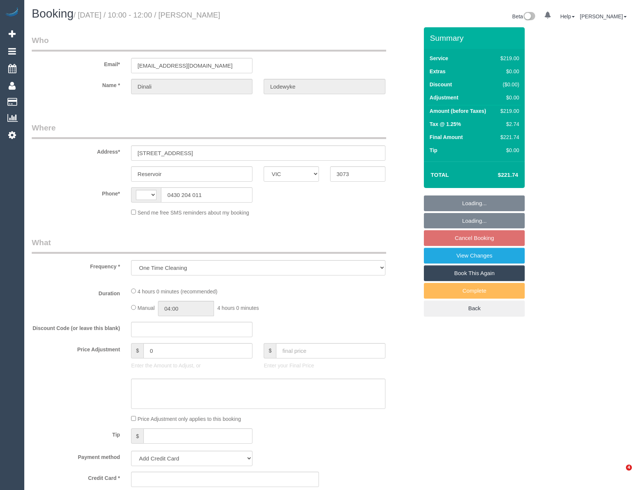
select select "VIC"
select select "number:27"
select select "number:14"
select select "number:19"
select select "number:22"
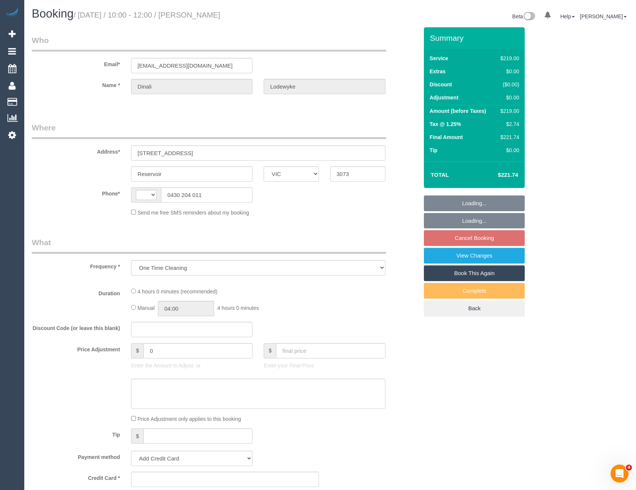
select select "number:13"
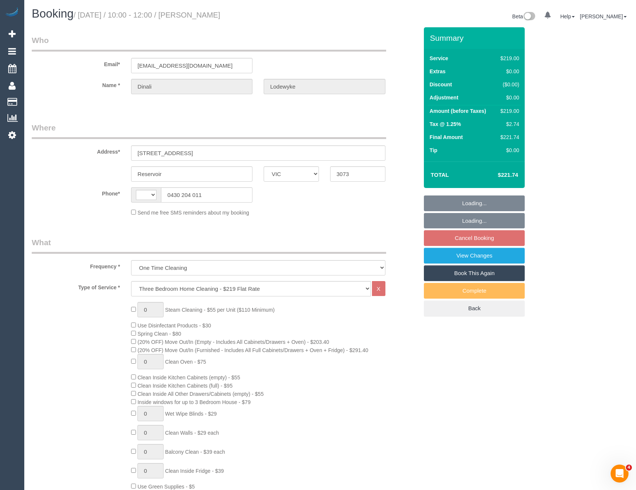
select select "string:AU"
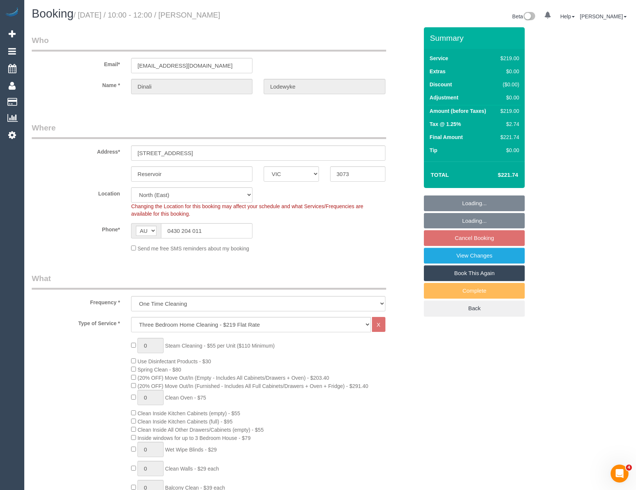
select select "string:stripe-pm_1S0Iqy2GScqysDRVwkf2Bs5T"
select select "object:1405"
select select "spot3"
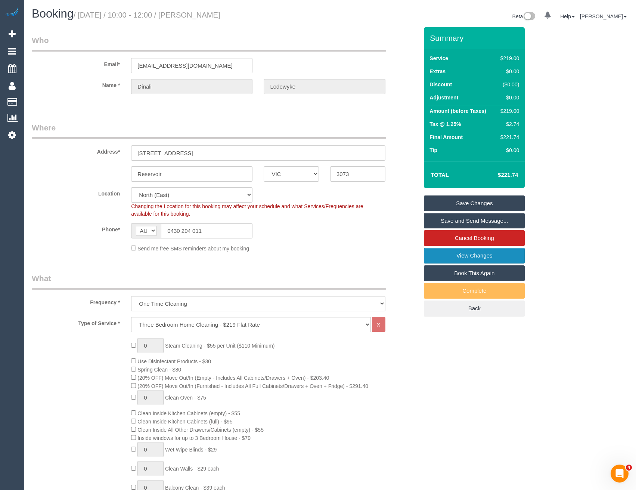
click at [462, 254] on link "View Changes" at bounding box center [474, 256] width 101 height 16
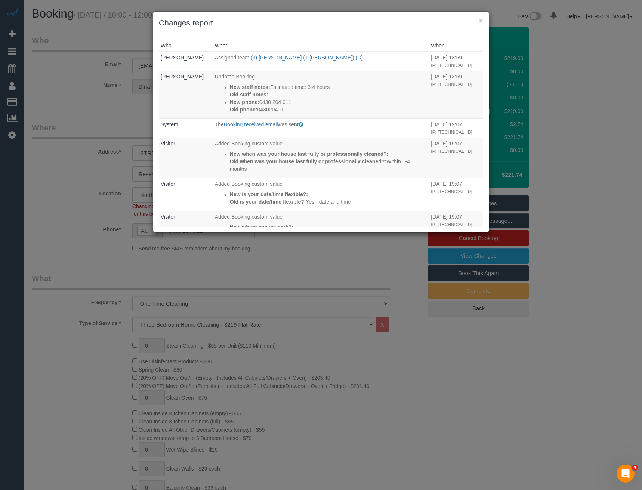
click at [319, 256] on div "× Changes report Who What When Rose Maico Assigned team: (3) Sabbir (+ Sultana)…" at bounding box center [321, 245] width 642 height 490
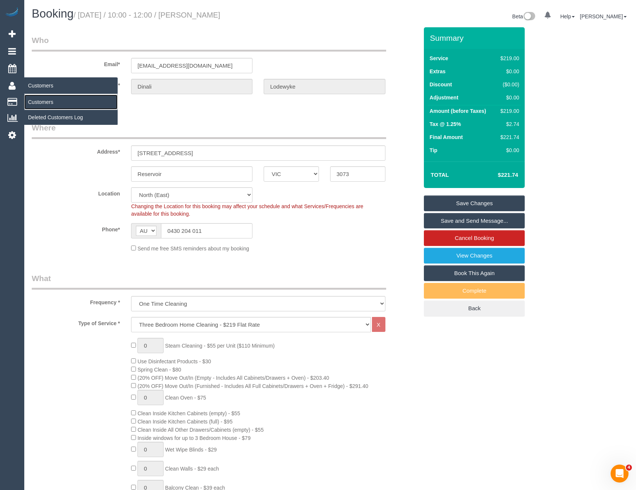
drag, startPoint x: 35, startPoint y: 104, endPoint x: 43, endPoint y: 103, distance: 7.9
click at [35, 104] on link "Customers" at bounding box center [70, 102] width 93 height 15
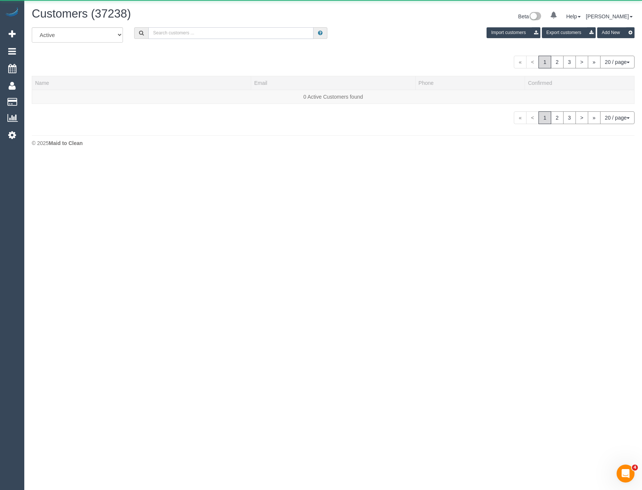
click at [184, 33] on input "text" at bounding box center [231, 33] width 166 height 12
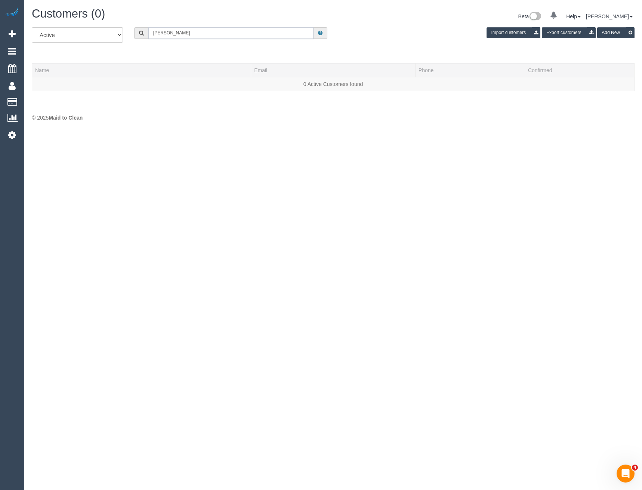
click at [161, 35] on input "Ada mey" at bounding box center [231, 33] width 166 height 12
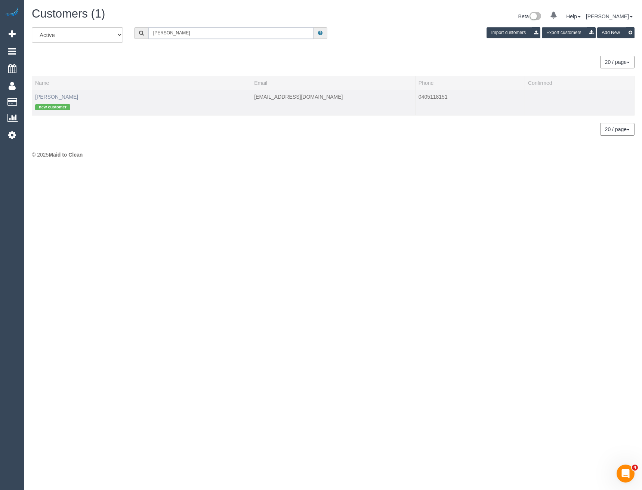
type input "Adam mey"
click at [57, 95] on link "Adam Meyers" at bounding box center [56, 97] width 43 height 6
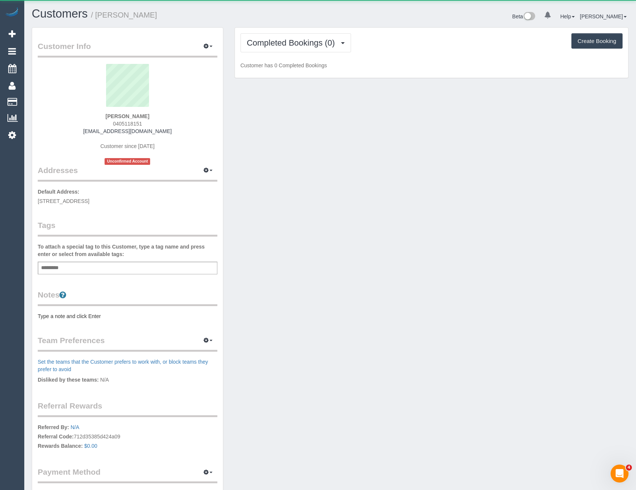
click at [323, 26] on div "Customers / Adam Meyers Beta 0 Your Notifications You have 0 alerts Help Help D…" at bounding box center [330, 17] width 608 height 20
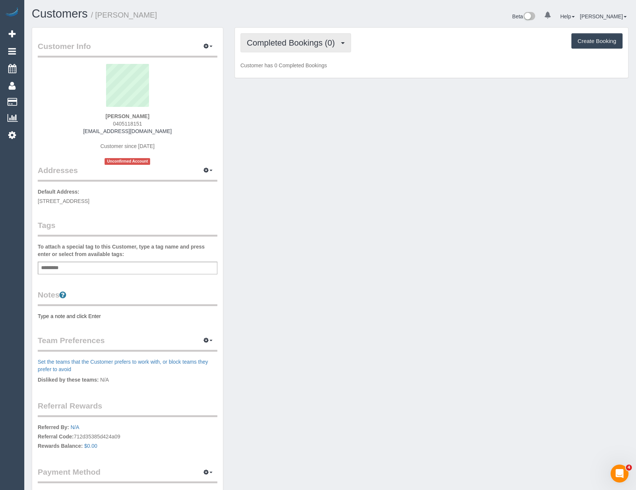
click at [322, 45] on span "Completed Bookings (0)" at bounding box center [293, 42] width 92 height 9
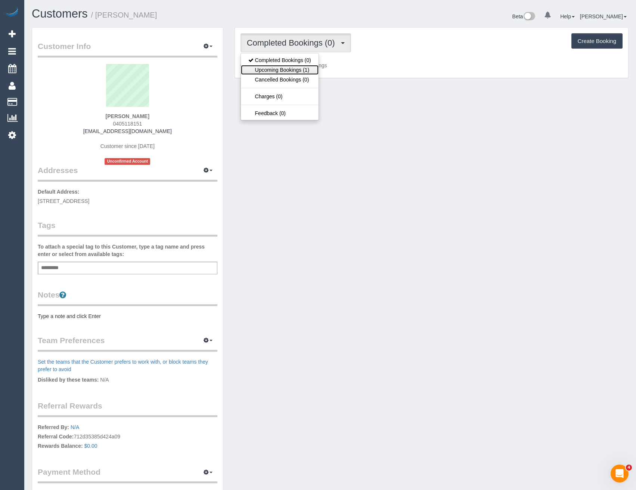
click at [306, 69] on link "Upcoming Bookings (1)" at bounding box center [280, 70] width 78 height 10
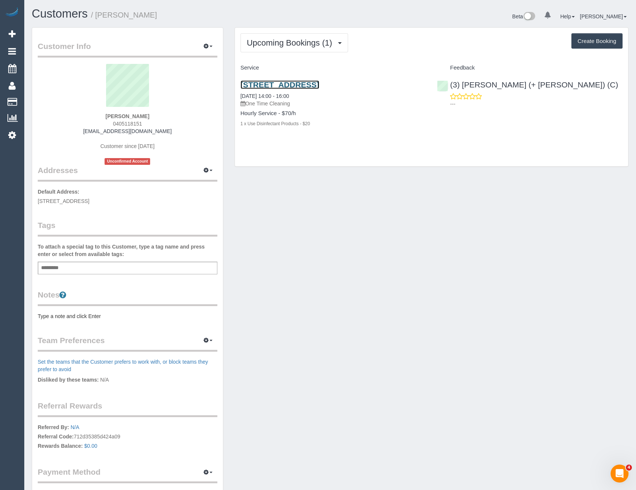
click at [314, 86] on link "1 Hillcroft St, Reservoir, VIC 3073" at bounding box center [280, 84] width 79 height 9
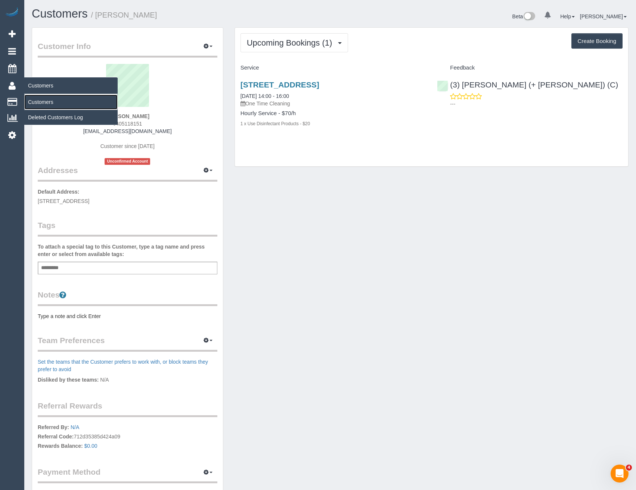
click at [36, 100] on link "Customers" at bounding box center [70, 102] width 93 height 15
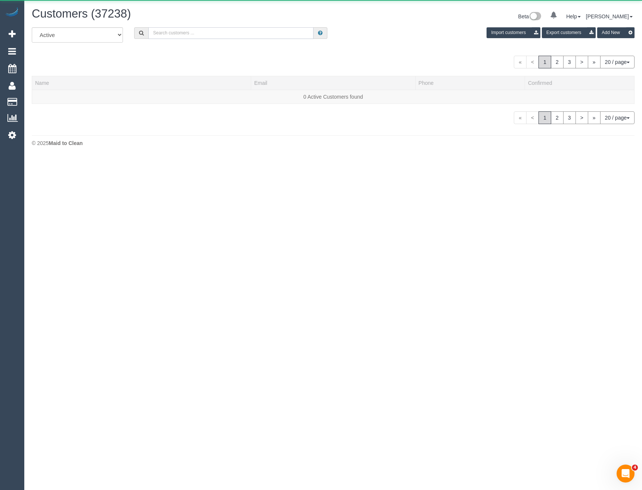
click at [176, 33] on input "text" at bounding box center [231, 33] width 166 height 12
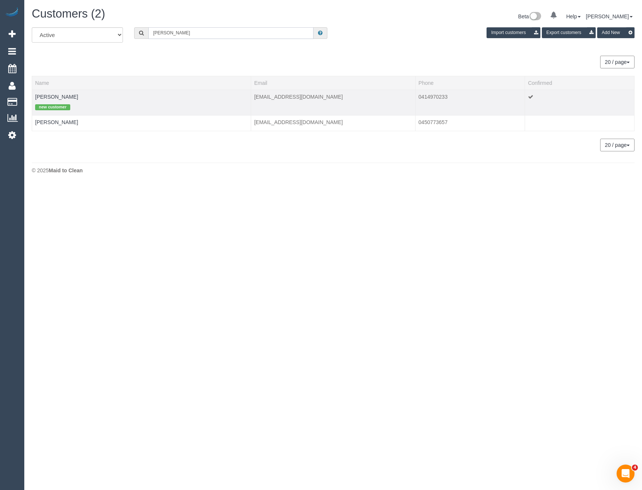
type input "Ellen k"
click at [54, 92] on td "Ellen Kessler new customer" at bounding box center [141, 102] width 219 height 25
click at [56, 97] on link "Ellen Kessler" at bounding box center [56, 97] width 43 height 6
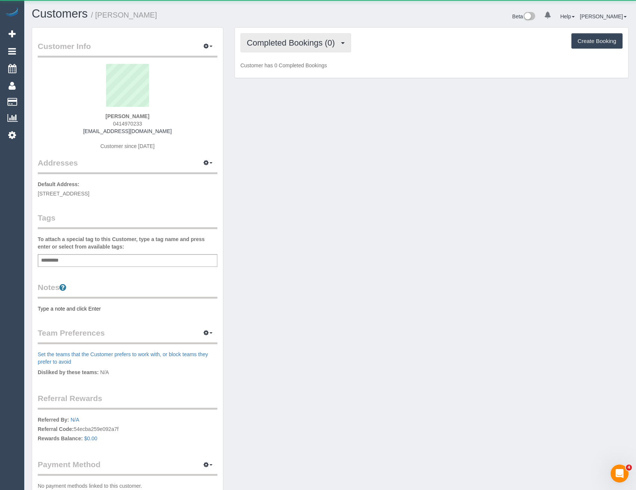
click at [320, 47] on span "Completed Bookings (0)" at bounding box center [293, 42] width 92 height 9
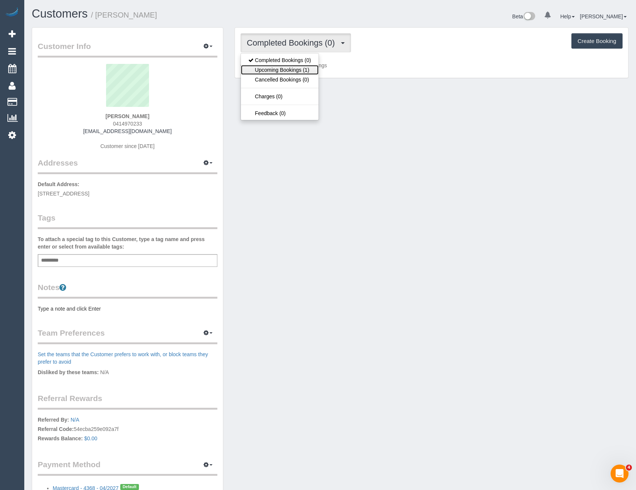
click at [313, 74] on link "Upcoming Bookings (1)" at bounding box center [280, 70] width 78 height 10
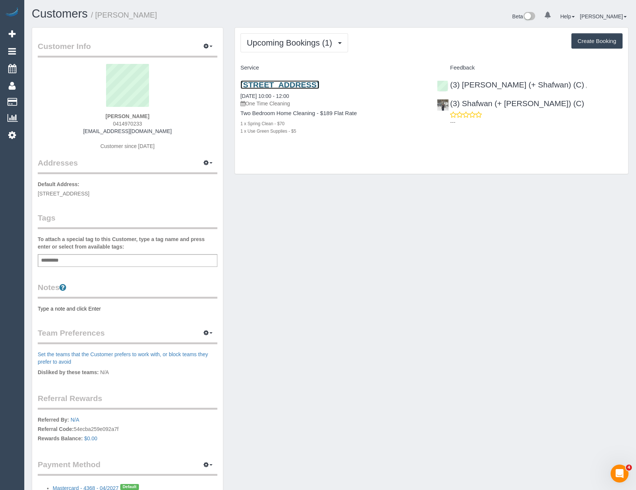
click at [319, 87] on link "5/15 Ararat Ave, Coburg North, VIC 3058" at bounding box center [280, 84] width 79 height 9
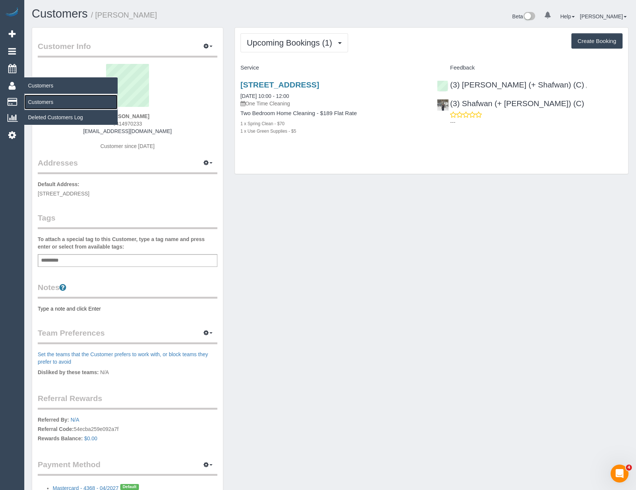
click at [40, 103] on link "Customers" at bounding box center [70, 102] width 93 height 15
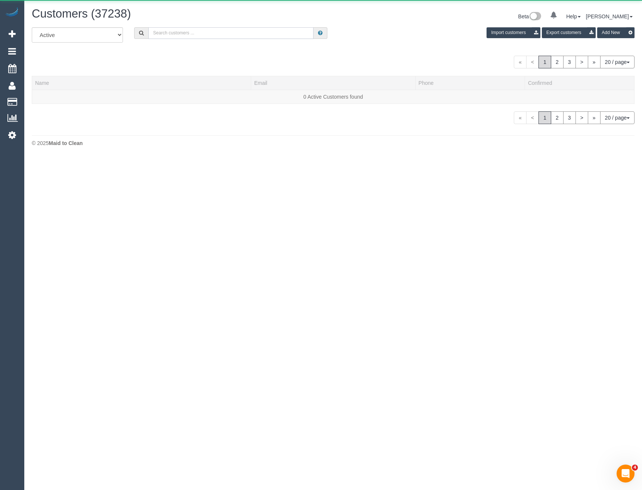
click at [194, 36] on input "text" at bounding box center [231, 33] width 166 height 12
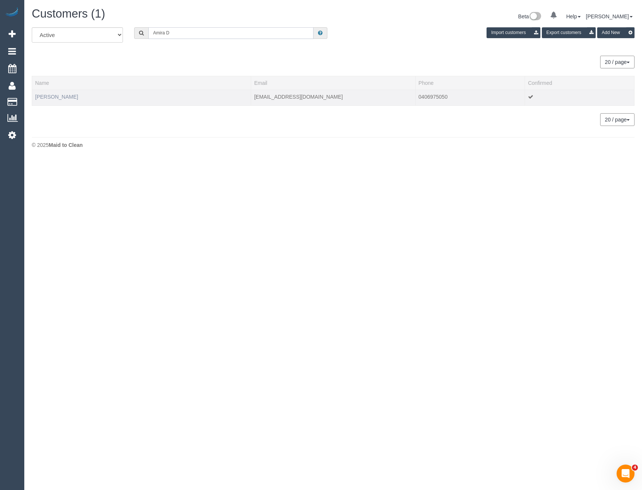
type input "Amira D"
click at [43, 96] on link "Amira Dkeidek" at bounding box center [56, 97] width 43 height 6
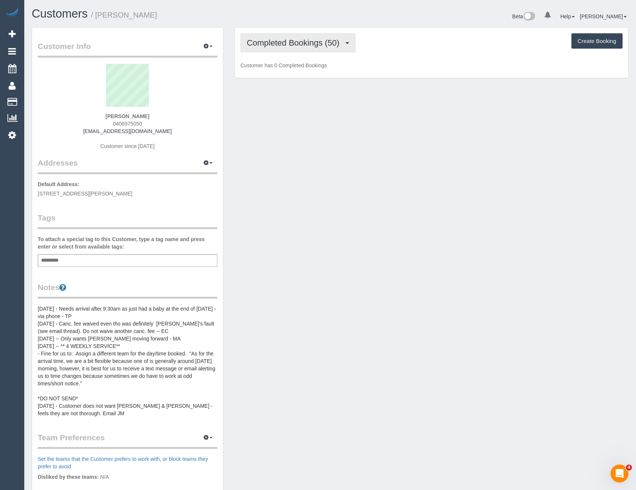
click at [303, 39] on span "Completed Bookings (50)" at bounding box center [295, 42] width 96 height 9
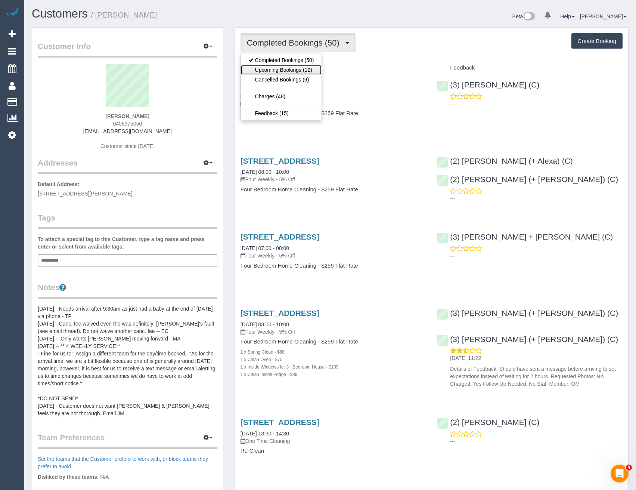
click at [308, 71] on link "Upcoming Bookings (12)" at bounding box center [281, 70] width 81 height 10
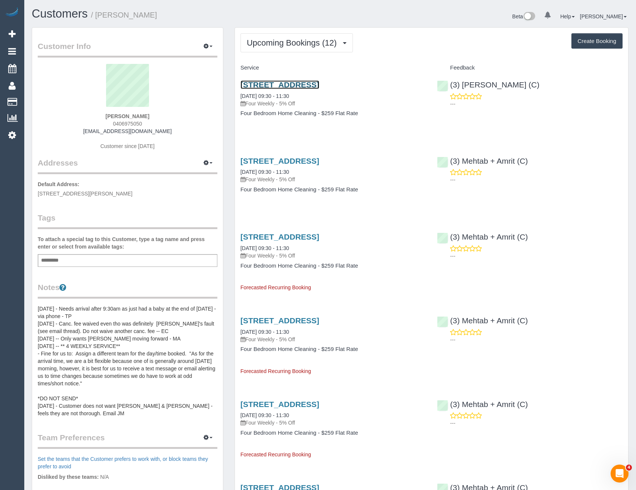
click at [319, 85] on link "211 Separation Street, Northcote, VIC 3070" at bounding box center [280, 84] width 79 height 9
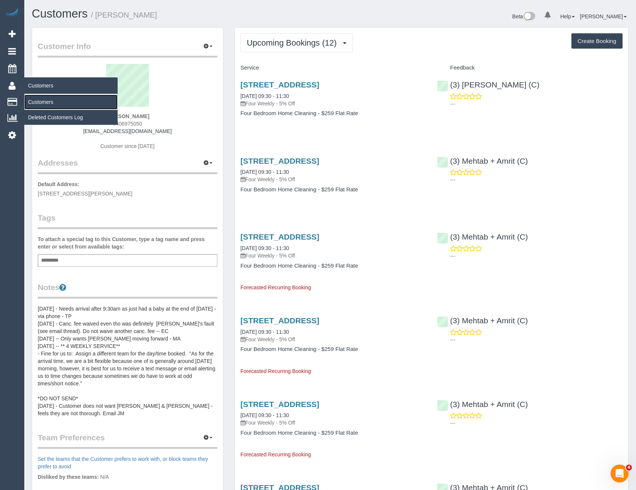
drag, startPoint x: 47, startPoint y: 102, endPoint x: 59, endPoint y: 100, distance: 11.7
click at [47, 102] on link "Customers" at bounding box center [70, 102] width 93 height 15
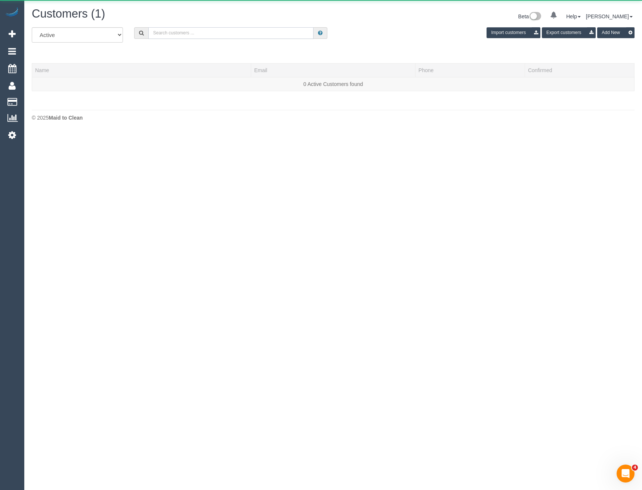
click at [195, 34] on input "text" at bounding box center [231, 33] width 166 height 12
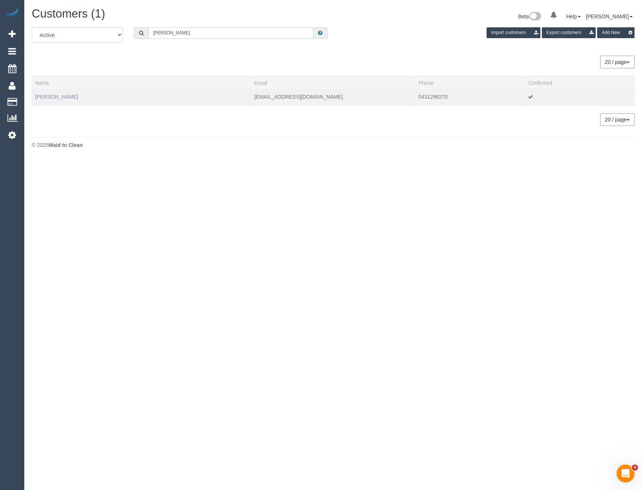
type input "Lee bond"
click at [69, 99] on link "Lee Bond-Kennedy" at bounding box center [56, 97] width 43 height 6
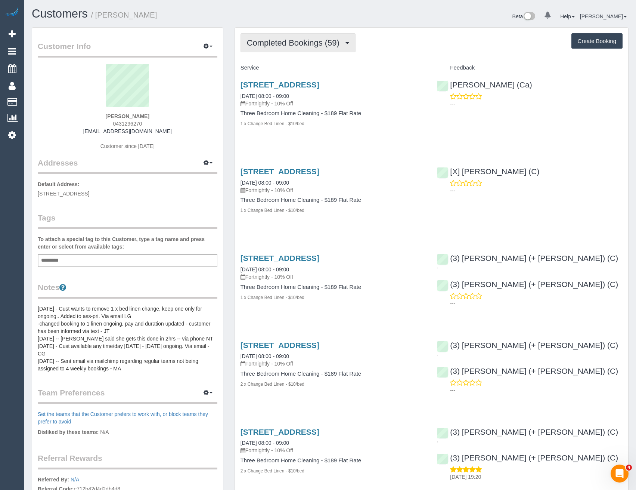
click at [325, 40] on span "Completed Bookings (59)" at bounding box center [295, 42] width 96 height 9
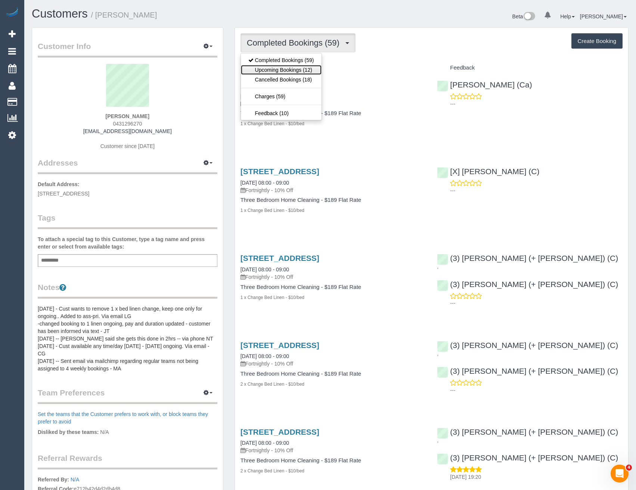
click at [317, 68] on link "Upcoming Bookings (12)" at bounding box center [281, 70] width 81 height 10
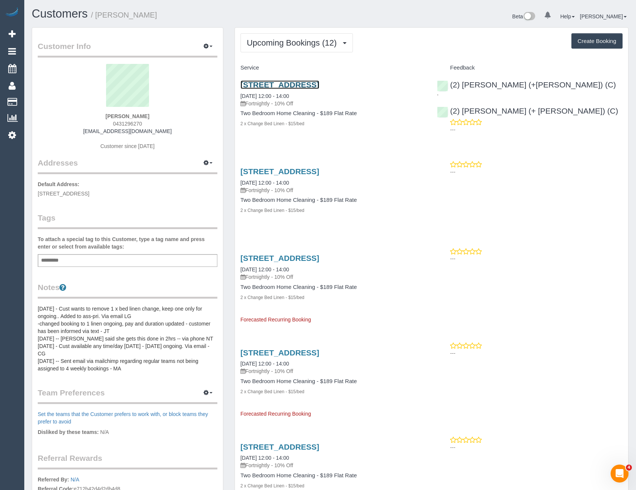
click at [313, 86] on link "13 Oamaru St, Northcote, VIC 3070" at bounding box center [280, 84] width 79 height 9
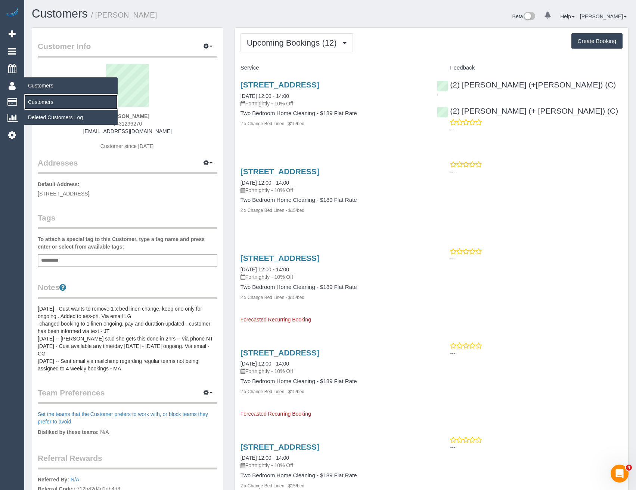
click at [56, 102] on link "Customers" at bounding box center [70, 102] width 93 height 15
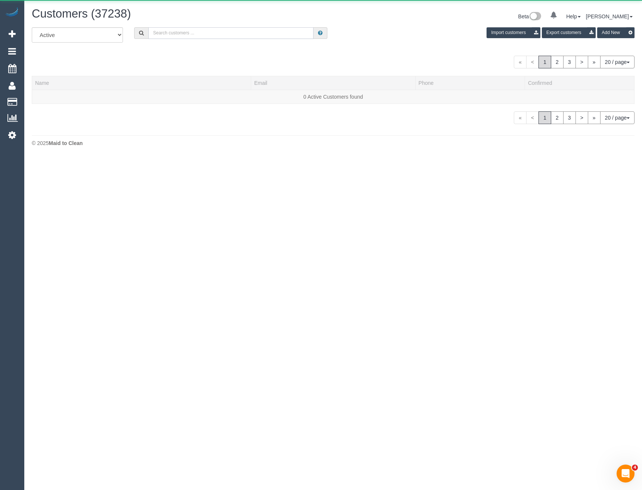
click at [182, 37] on input "text" at bounding box center [231, 33] width 166 height 12
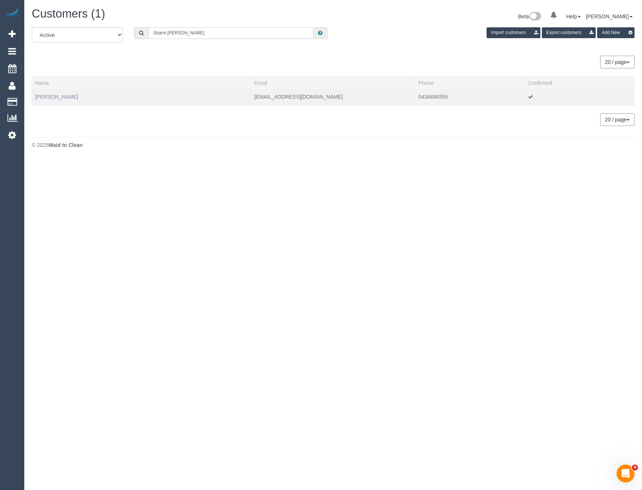
type input "Sharni coy"
click at [61, 96] on link "Sharni Coyne" at bounding box center [56, 97] width 43 height 6
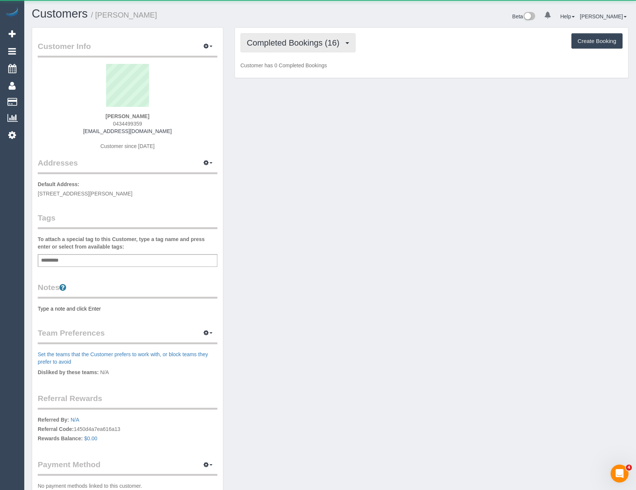
click at [312, 47] on span "Completed Bookings (16)" at bounding box center [295, 42] width 96 height 9
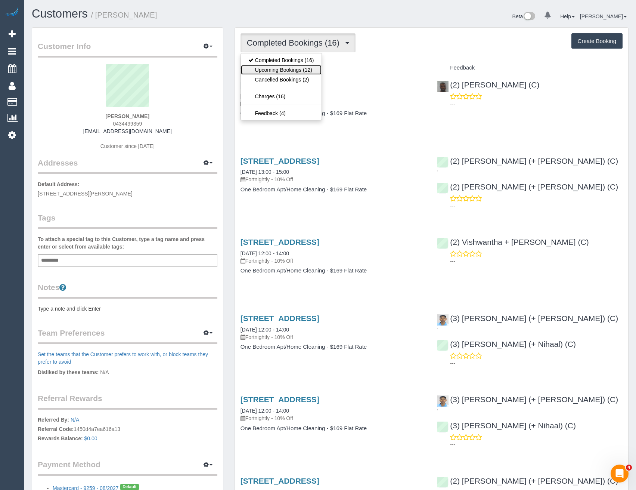
click at [312, 70] on link "Upcoming Bookings (12)" at bounding box center [281, 70] width 81 height 10
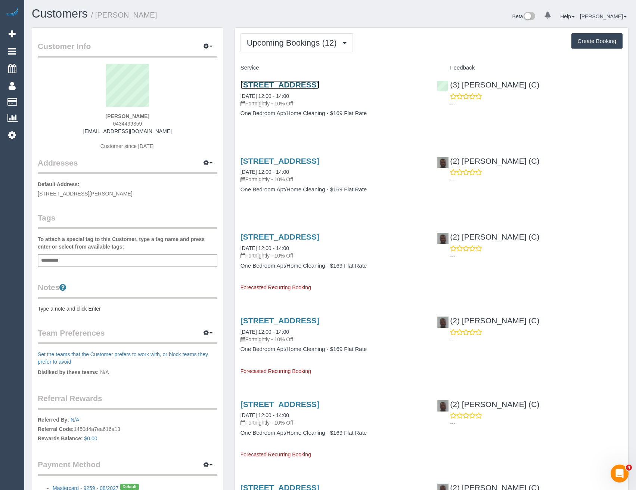
click at [319, 85] on link "48/262 Heidelberg Road, Fairfield, VIC 3078" at bounding box center [280, 84] width 79 height 9
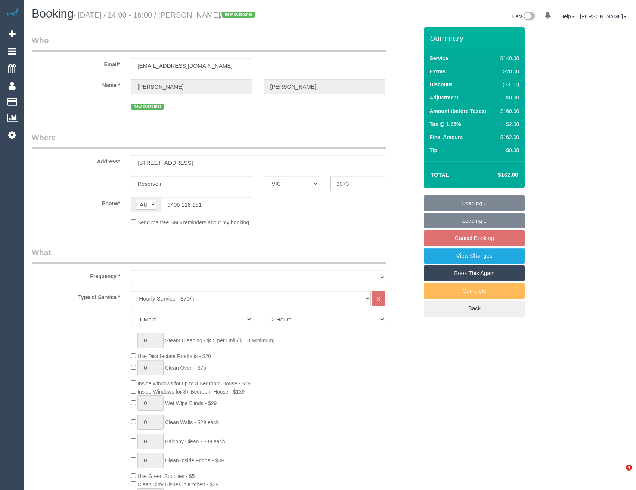
select select "VIC"
select select "object:701"
select select "number:28"
select select "number:14"
select select "number:19"
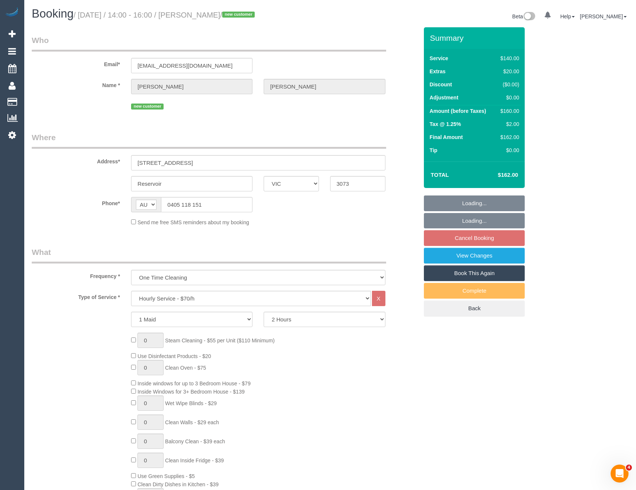
select select "number:23"
select select "number:12"
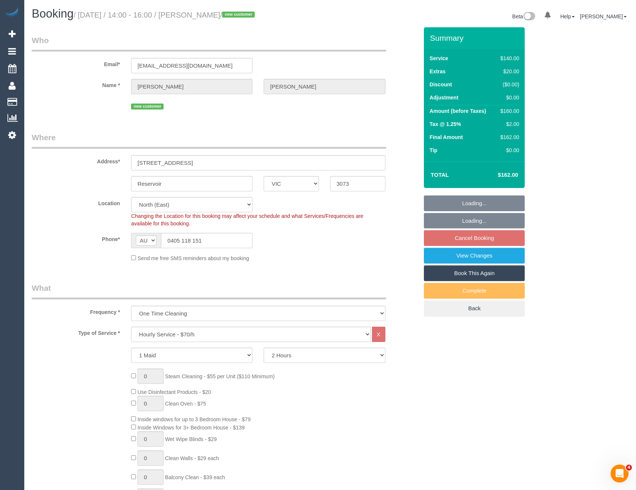
select select "object:854"
select select "spot4"
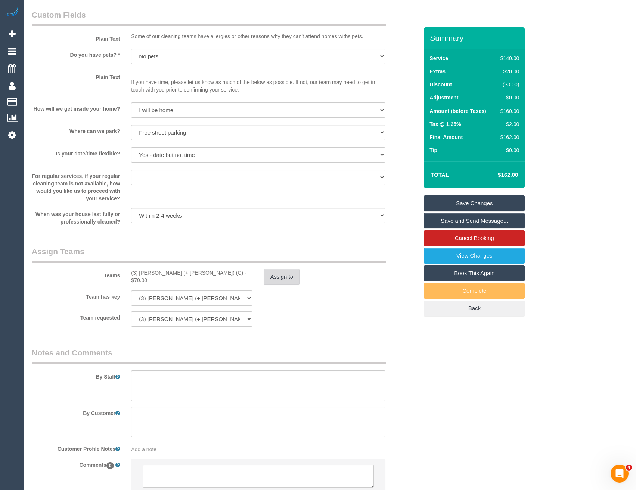
scroll to position [935, 0]
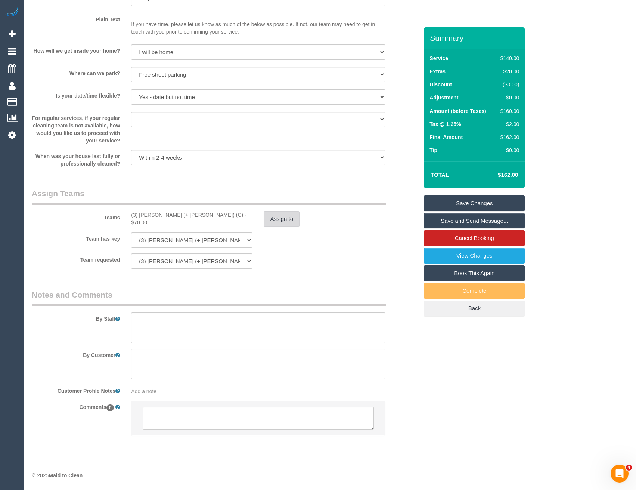
click at [289, 219] on button "Assign to" at bounding box center [282, 219] width 36 height 16
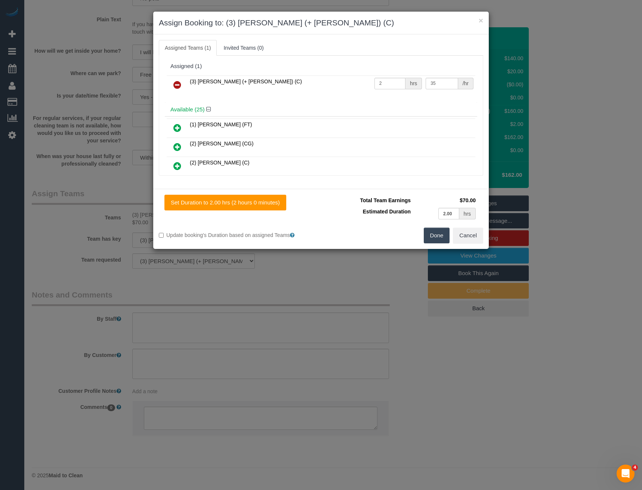
click at [276, 277] on div "× Assign Booking to: (3) Sabbir (+ Sultana) (C) Assigned Teams (1) Invited Team…" at bounding box center [321, 245] width 642 height 490
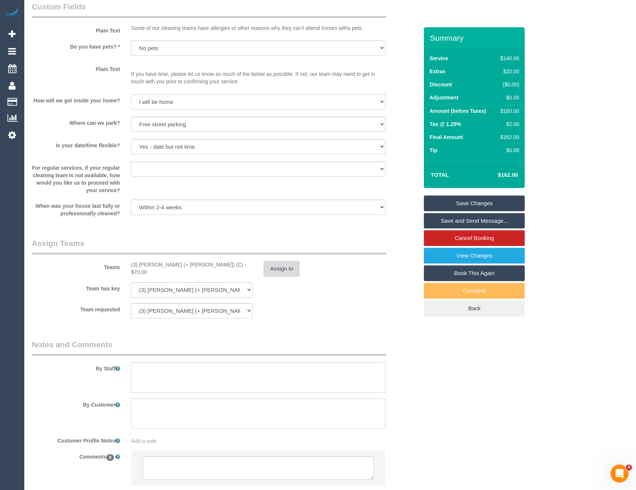
scroll to position [897, 0]
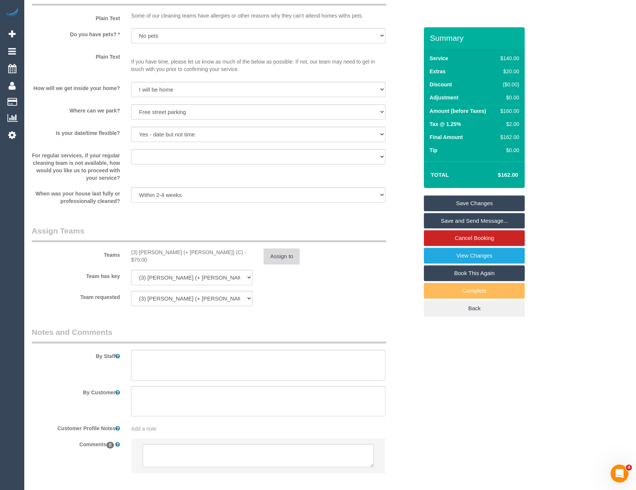
click at [278, 254] on button "Assign to" at bounding box center [282, 256] width 36 height 16
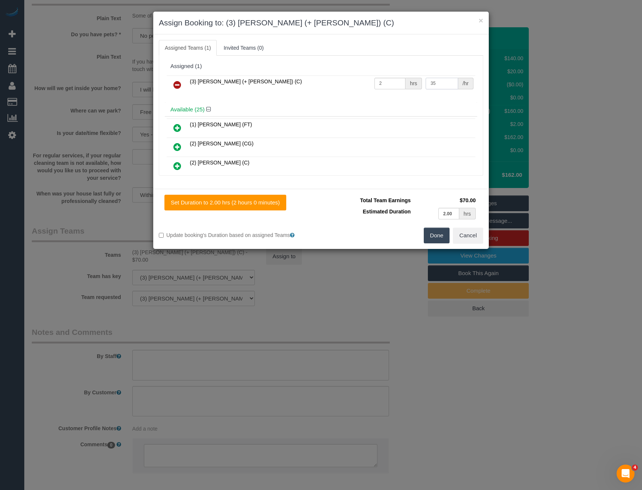
drag, startPoint x: 440, startPoint y: 84, endPoint x: 355, endPoint y: 100, distance: 86.2
click at [356, 99] on div "(3) Sabbir (+ Sultana) (C) 2 hrs 35 /hr" at bounding box center [321, 88] width 312 height 29
type input "40"
click at [439, 236] on button "Done" at bounding box center [437, 236] width 26 height 16
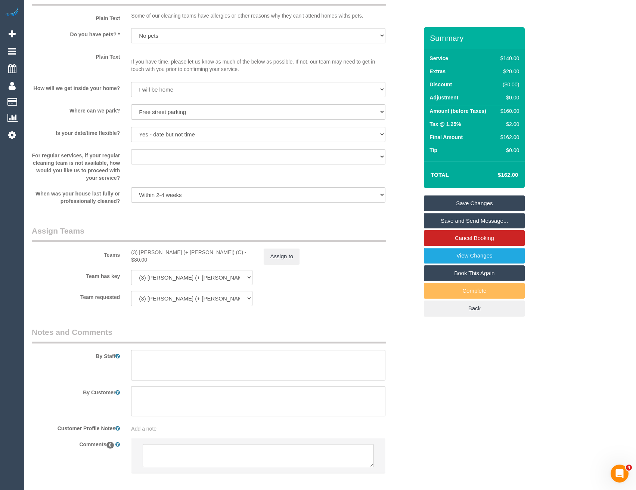
click at [465, 197] on link "Save Changes" at bounding box center [474, 203] width 101 height 16
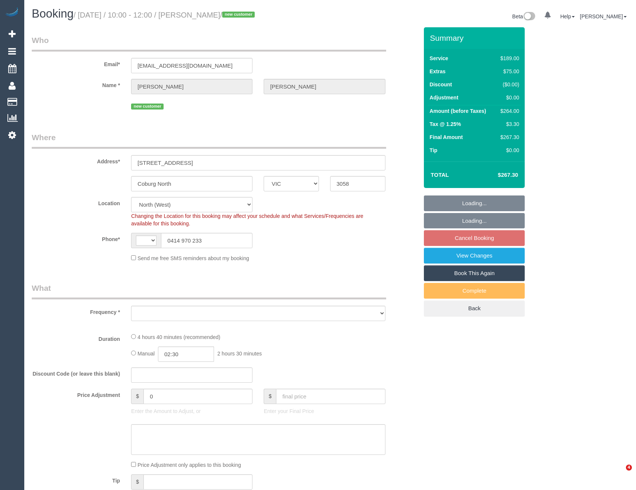
select select "VIC"
select select "string:AU"
select select "object:689"
select select "number:27"
select select "number:15"
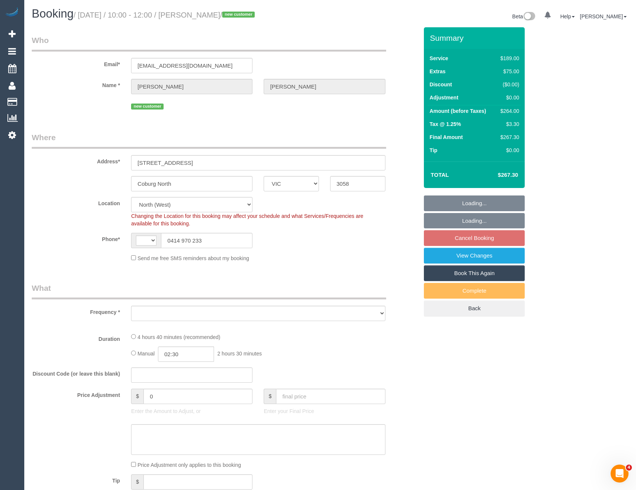
select select "number:19"
select select "number:24"
select select "number:13"
select select "object:790"
select select "string:stripe-pm_1RxkHu2GScqysDRVxh5tYe4Q"
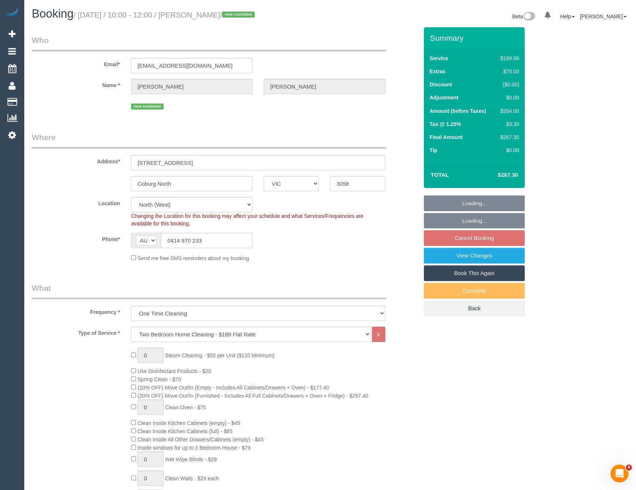
select select "spot3"
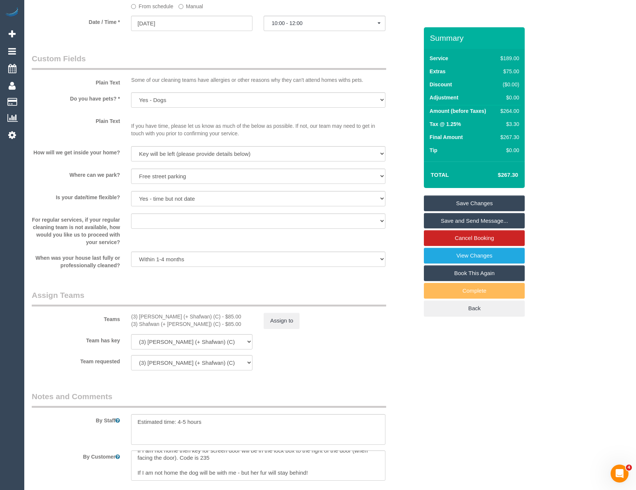
scroll to position [897, 0]
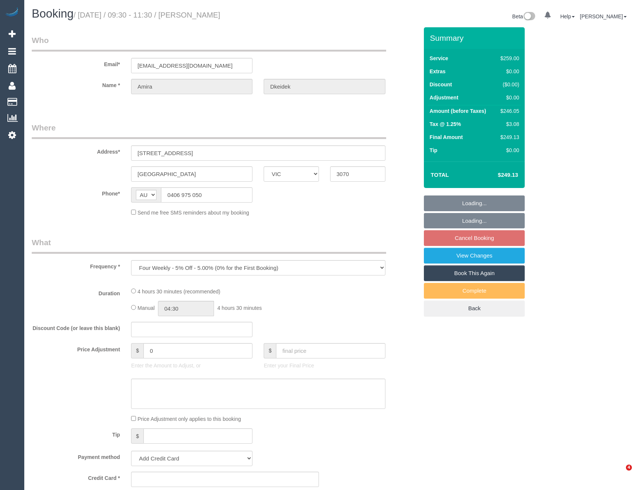
select select "VIC"
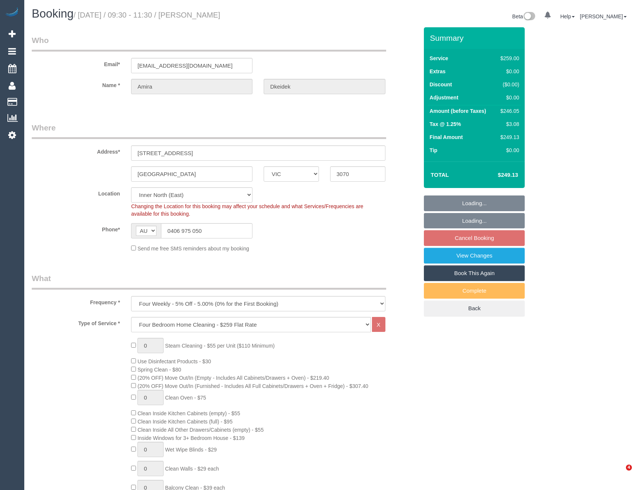
select select "object:691"
select select "string:stripe-pm_1JsQaj2GScqysDRVT6pX7zL7"
select select "number:28"
select select "number:14"
select select "number:18"
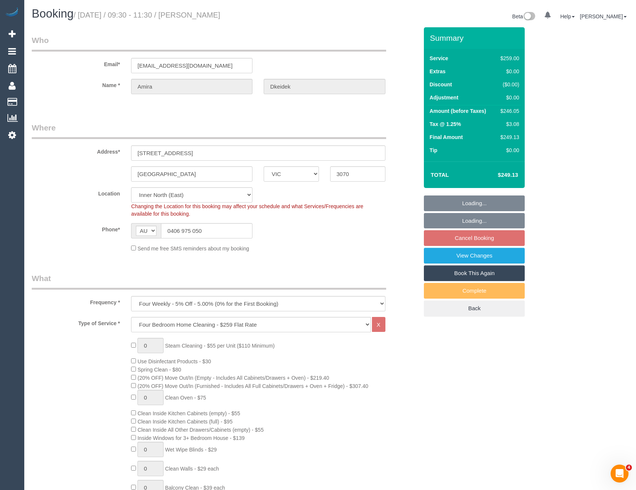
select select "number:23"
select select "number:13"
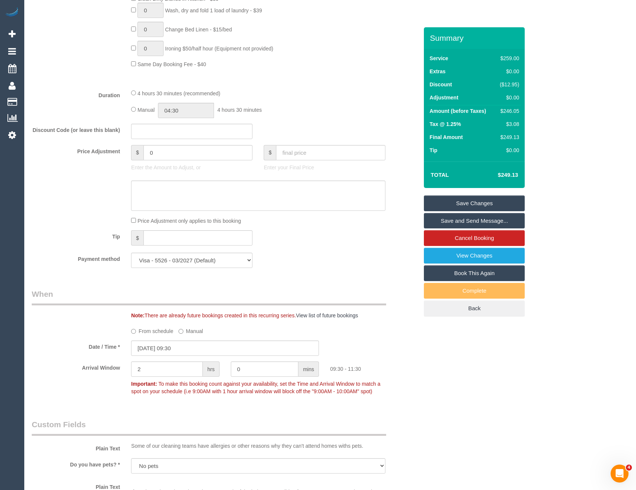
scroll to position [451, 0]
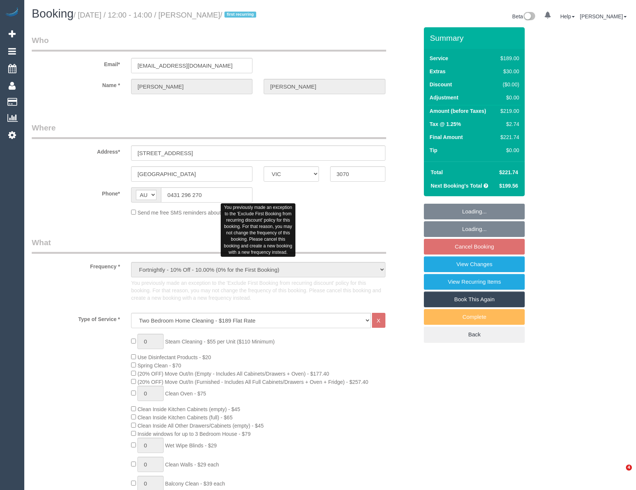
select select "VIC"
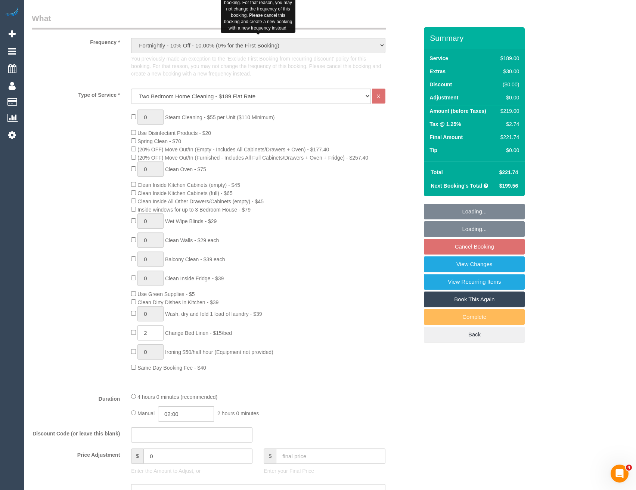
select select "string:stripe-pm_1LAUdz2GScqysDRVq1Zkc9jP"
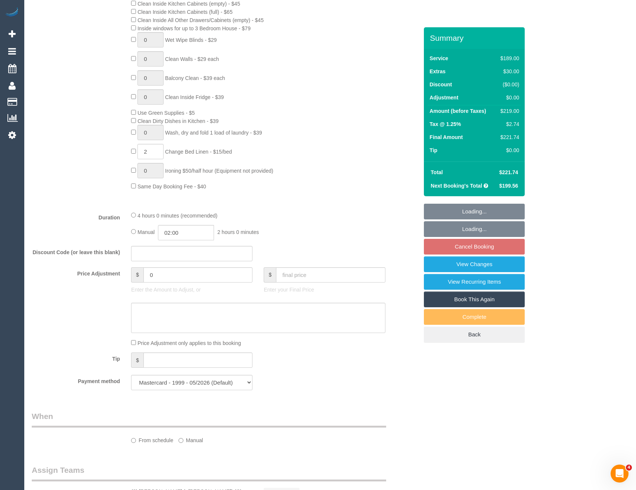
select select "number:27"
select select "number:15"
select select "number:19"
select select "number:22"
select select "number:34"
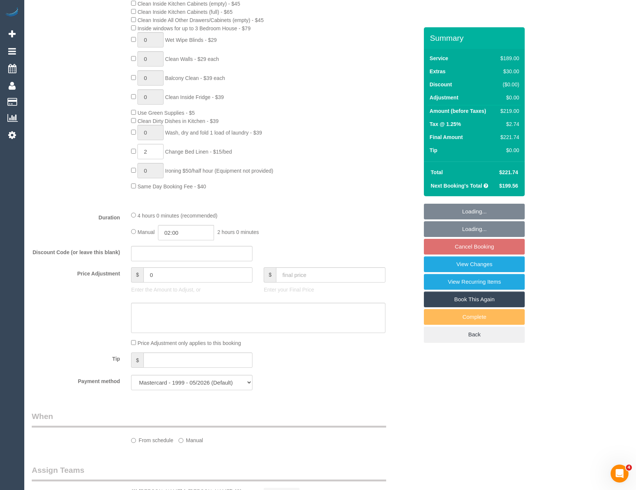
select select "number:13"
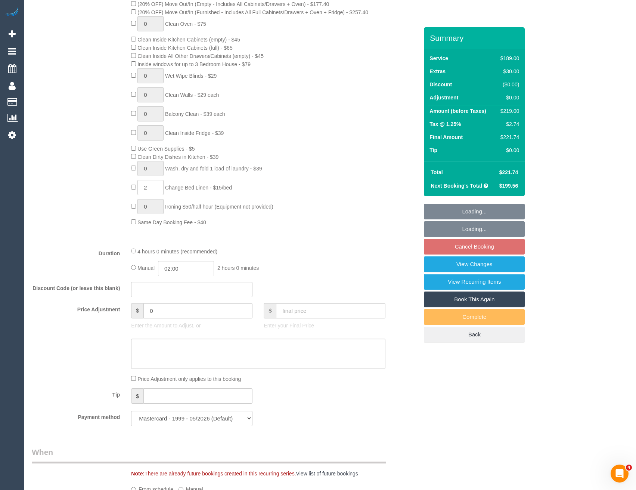
select select "object:1603"
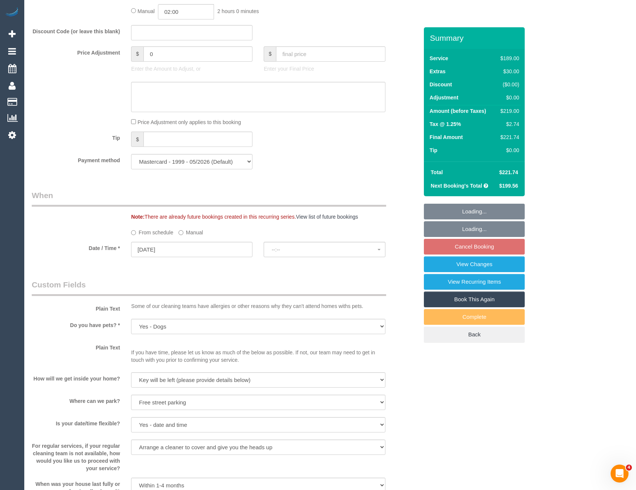
select select "spot3"
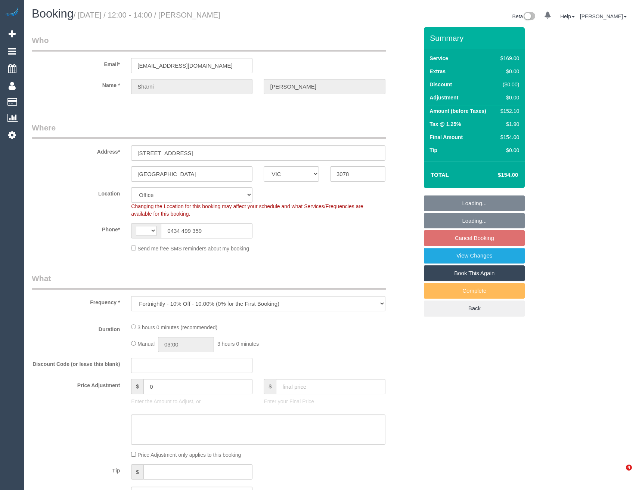
select select "VIC"
select select "object:702"
select select "string:AU"
select select "string:stripe-pm_1QtPxF2GScqysDRVIt1IlfZJ"
select select "number:27"
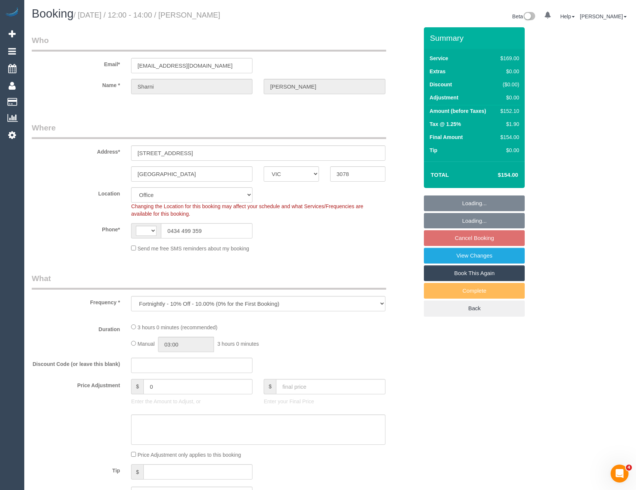
select select "number:14"
select select "number:19"
select select "number:24"
select select "number:33"
select select "number:26"
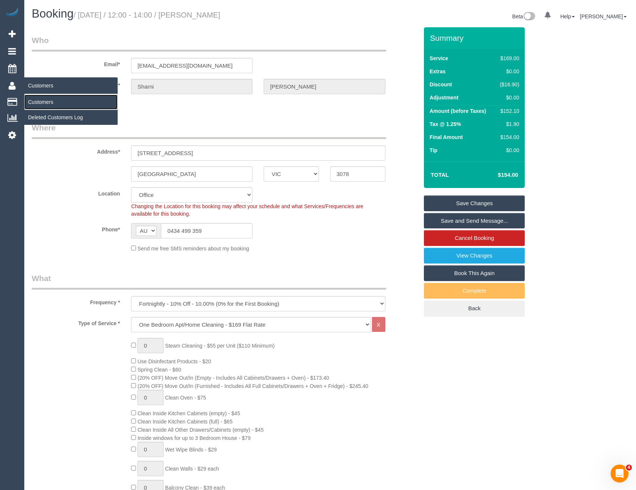
click at [36, 102] on link "Customers" at bounding box center [70, 102] width 93 height 15
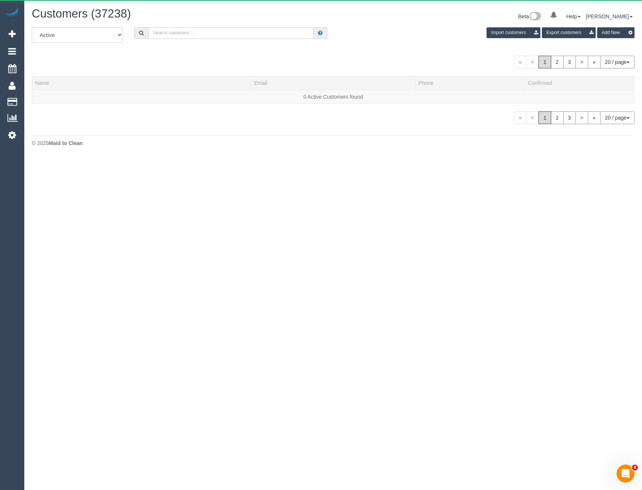
click at [182, 33] on input "text" at bounding box center [231, 33] width 166 height 12
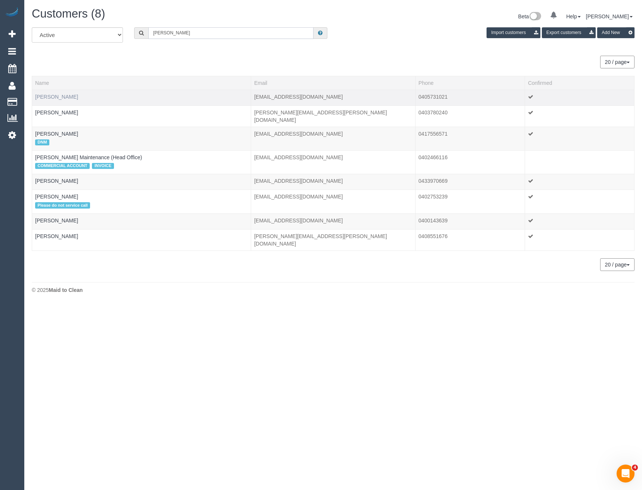
type input "Simon h"
click at [59, 98] on link "Simon Hackel" at bounding box center [56, 97] width 43 height 6
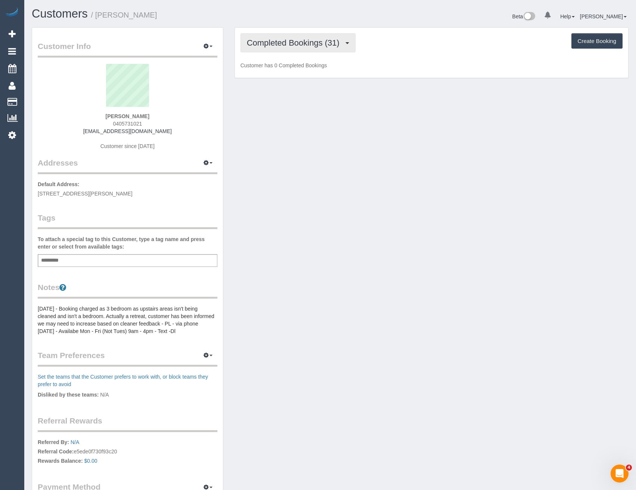
click at [292, 49] on button "Completed Bookings (31)" at bounding box center [298, 42] width 115 height 19
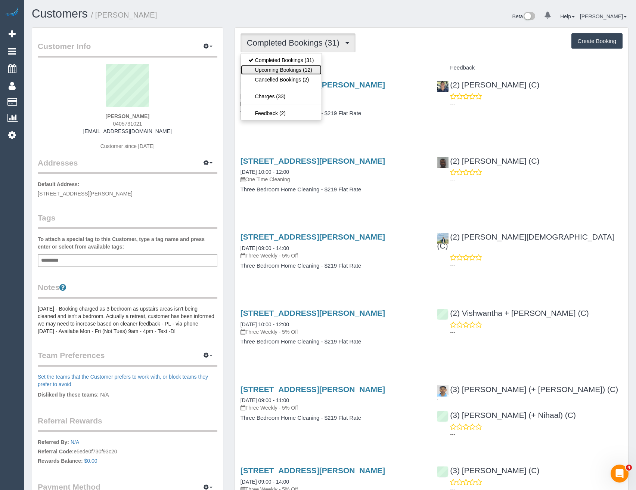
click at [299, 74] on link "Upcoming Bookings (12)" at bounding box center [281, 70] width 81 height 10
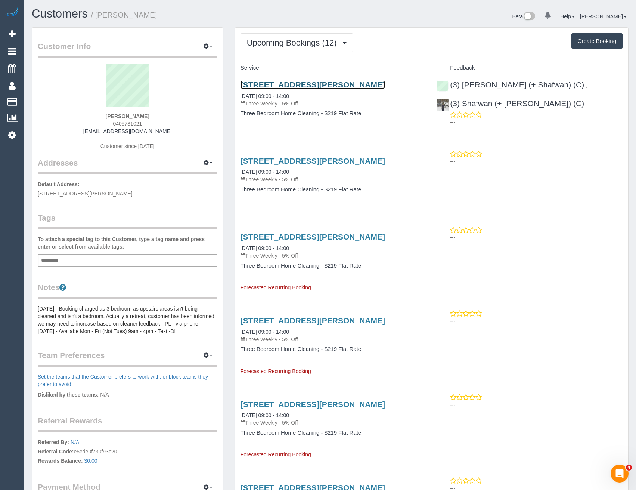
click at [323, 84] on link "125 Beavers Road, Northcote, VIC 3070" at bounding box center [313, 84] width 145 height 9
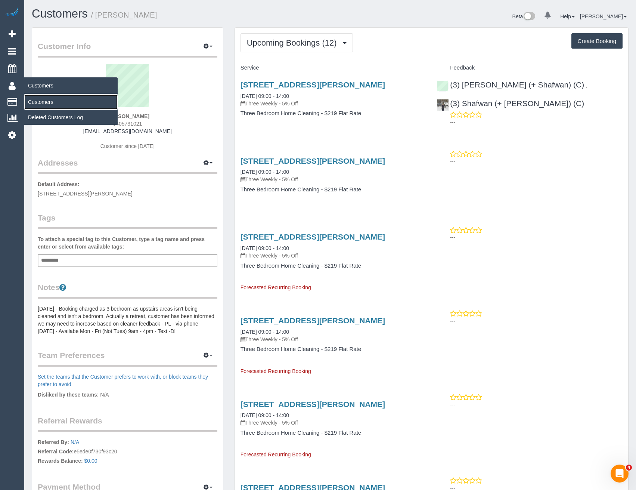
click at [36, 100] on link "Customers" at bounding box center [70, 102] width 93 height 15
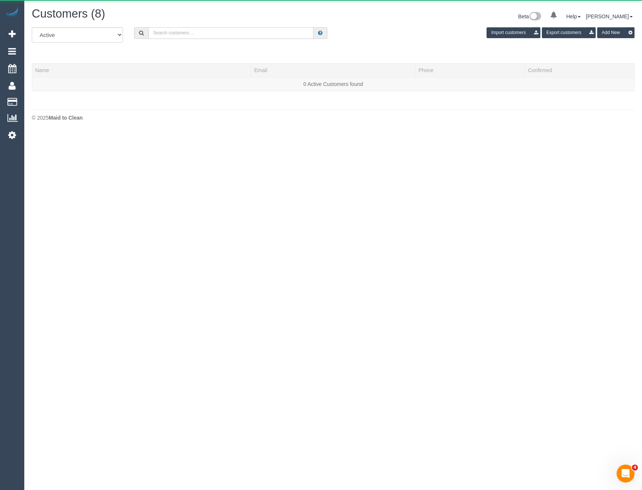
click at [186, 35] on input "text" at bounding box center [231, 33] width 166 height 12
drag, startPoint x: 189, startPoint y: 32, endPoint x: 128, endPoint y: 33, distance: 61.3
click at [128, 33] on div "All Active Archived Akasha ed Import customers Export customers Add New" at bounding box center [333, 37] width 614 height 21
drag, startPoint x: 178, startPoint y: 31, endPoint x: 109, endPoint y: 30, distance: 68.8
click at [144, 37] on div "Akasha ed" at bounding box center [231, 33] width 194 height 12
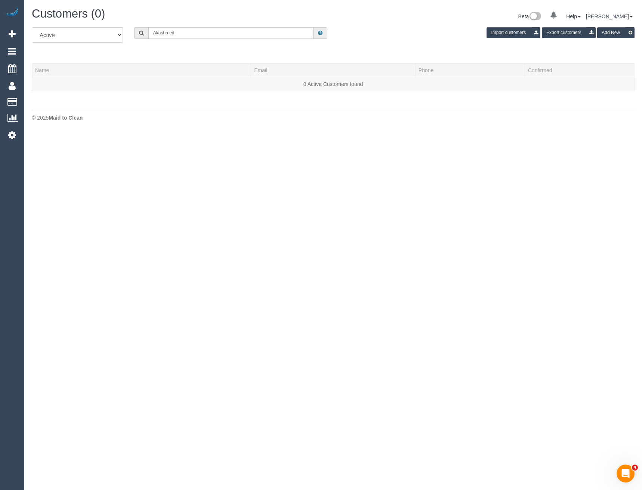
type input "Akasha ed"
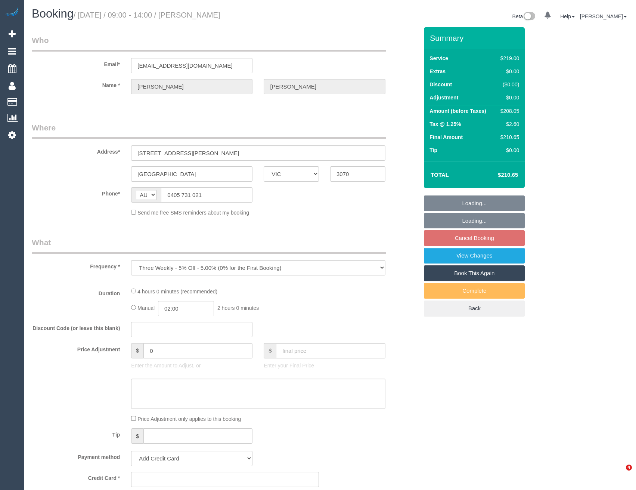
select select "VIC"
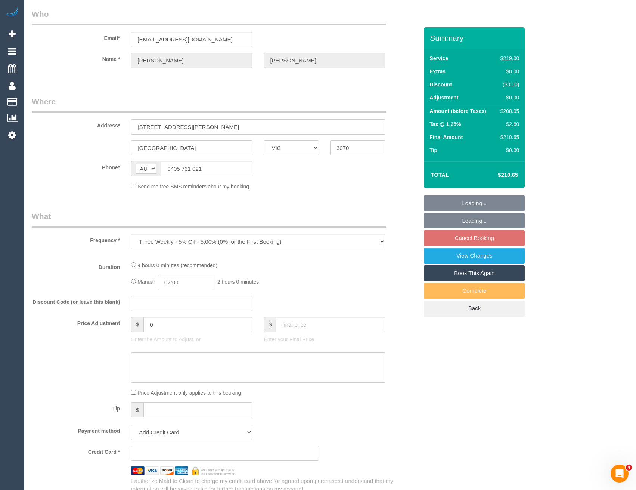
select select "string:stripe-pm_1NxnjH2GScqysDRVPiyGnliZ"
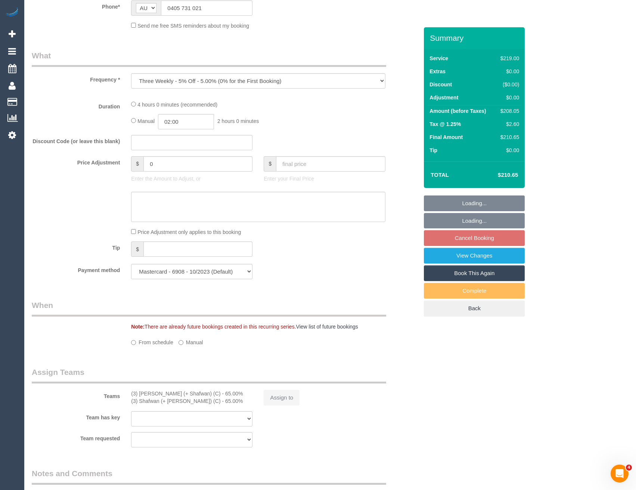
select select "number:27"
select select "number:15"
select select "number:19"
select select "number:22"
select select "number:34"
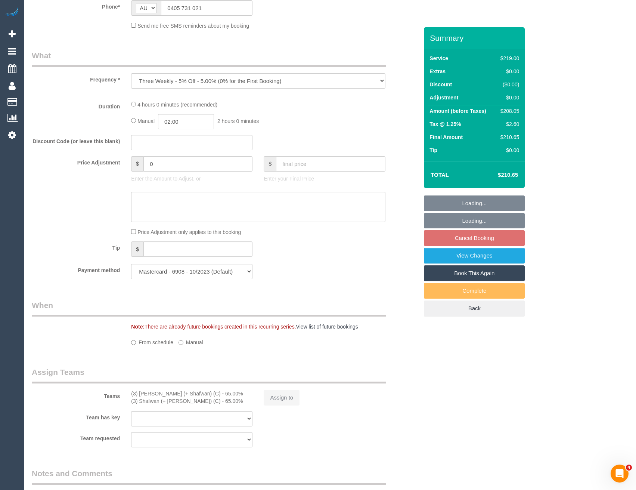
select select "number:12"
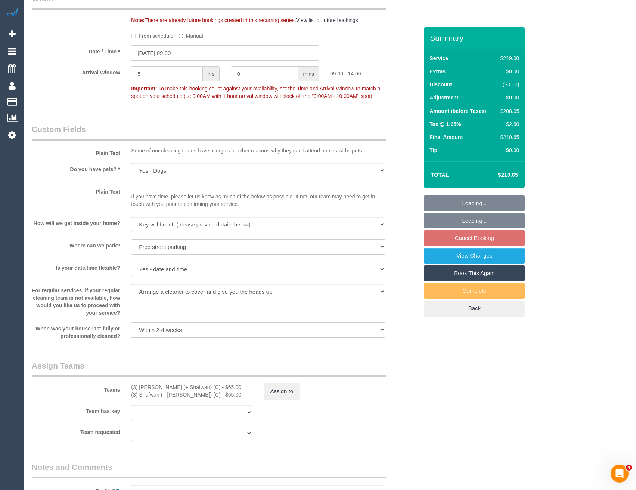
select select "object:1590"
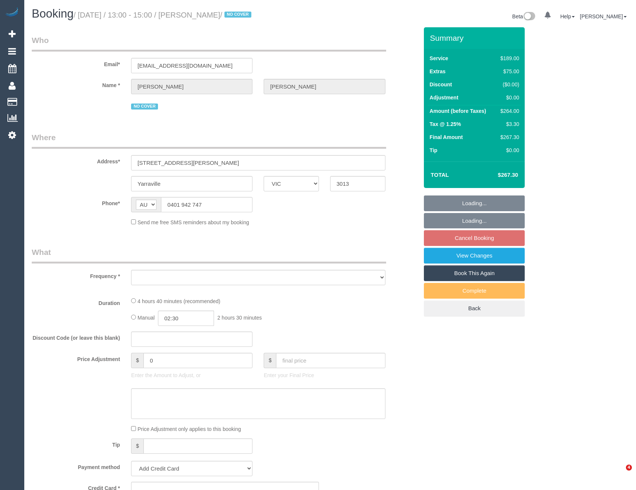
select select "VIC"
select select "string:stripe-pm_1Q6Ued2GScqysDRVN6pIIr3A"
select select "number:28"
select select "number:14"
select select "number:19"
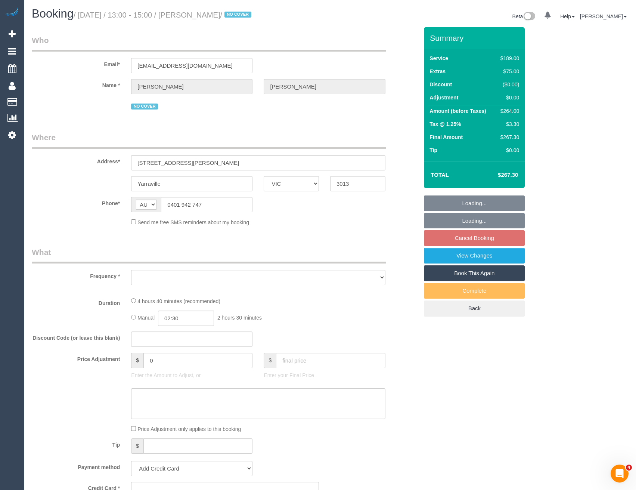
select select "number:22"
select select "number:34"
select select "number:12"
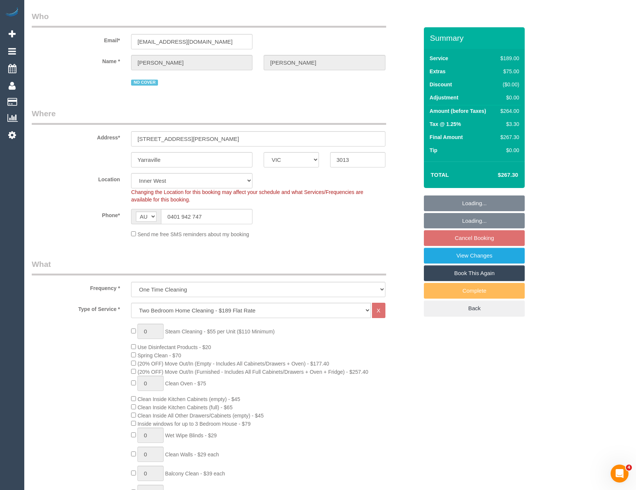
select select "object:1486"
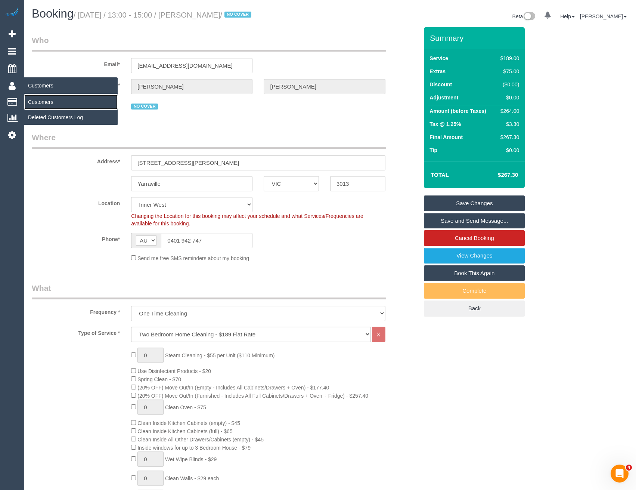
click at [43, 100] on link "Customers" at bounding box center [70, 102] width 93 height 15
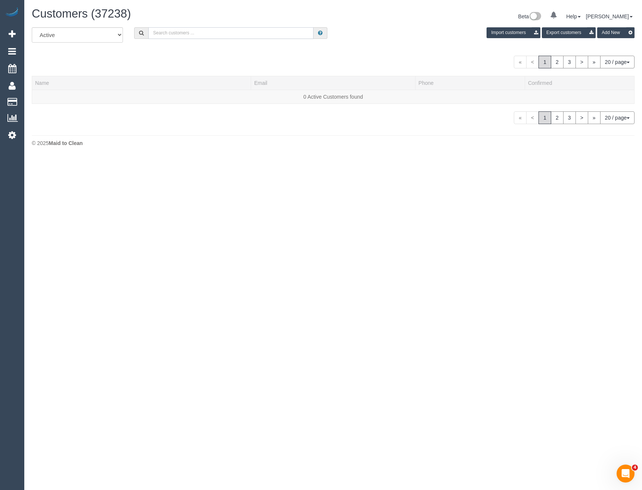
click at [195, 31] on input "text" at bounding box center [231, 33] width 166 height 12
type input "Sharni coy"
drag, startPoint x: 59, startPoint y: 96, endPoint x: 70, endPoint y: 109, distance: 16.9
click at [59, 96] on link "Sharni Coyne" at bounding box center [56, 97] width 43 height 6
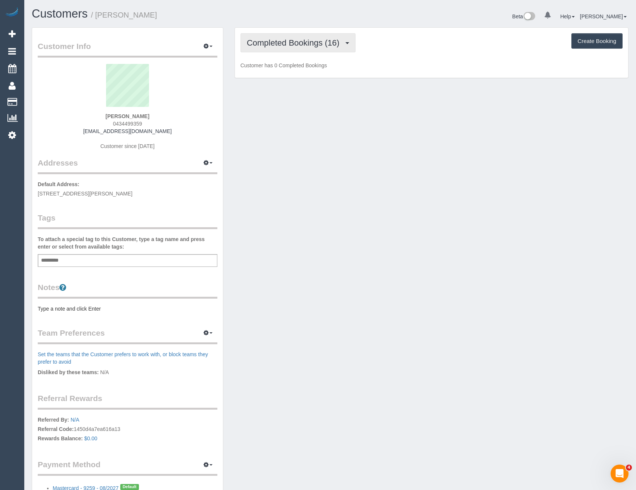
click at [313, 44] on span "Completed Bookings (16)" at bounding box center [295, 42] width 96 height 9
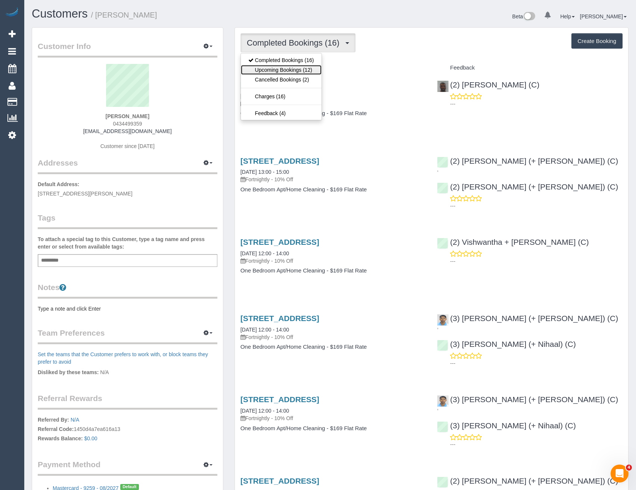
click at [313, 68] on link "Upcoming Bookings (12)" at bounding box center [281, 70] width 81 height 10
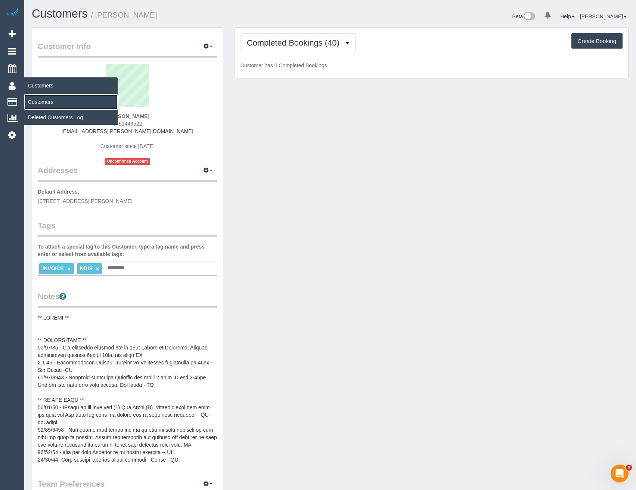
click at [52, 103] on link "Customers" at bounding box center [70, 102] width 93 height 15
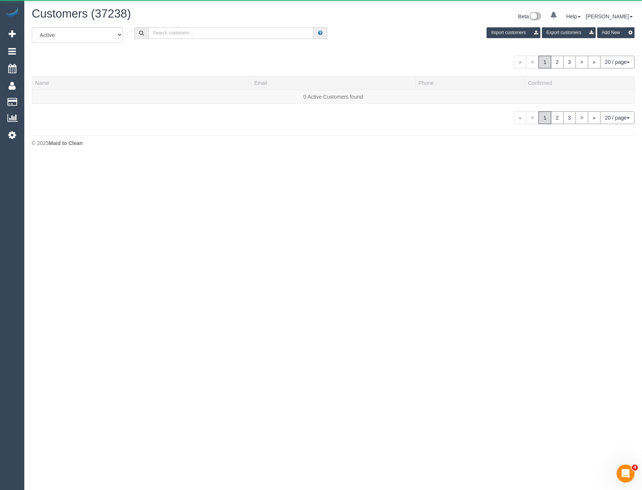
click at [202, 36] on input "text" at bounding box center [231, 33] width 166 height 12
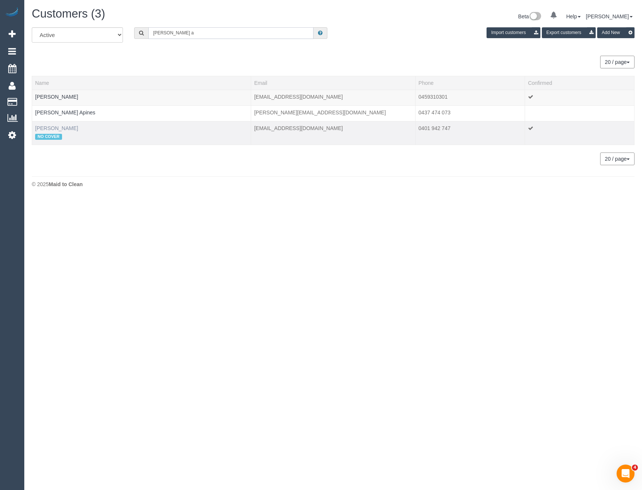
type input "[PERSON_NAME] a"
click at [48, 130] on link "[PERSON_NAME]" at bounding box center [56, 128] width 43 height 6
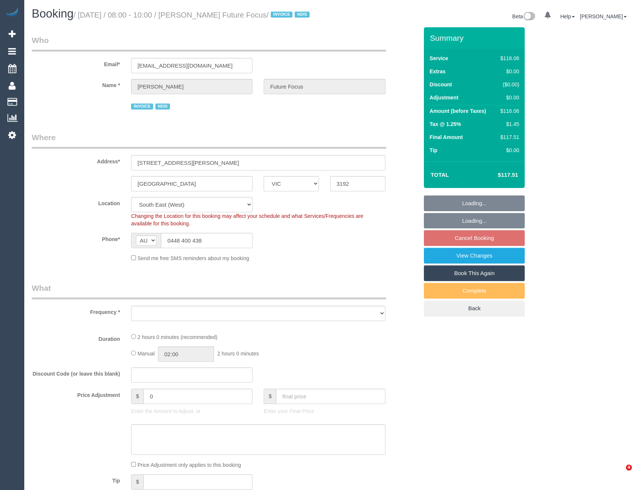
select select "VIC"
select select "number:28"
select select "number:14"
select select "number:19"
select select "number:25"
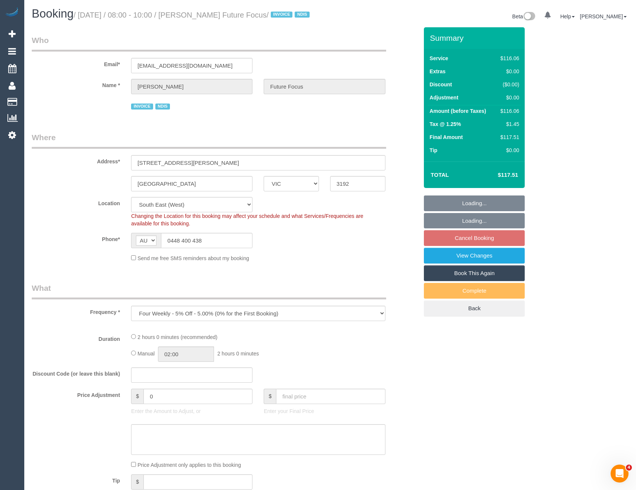
select select "object:758"
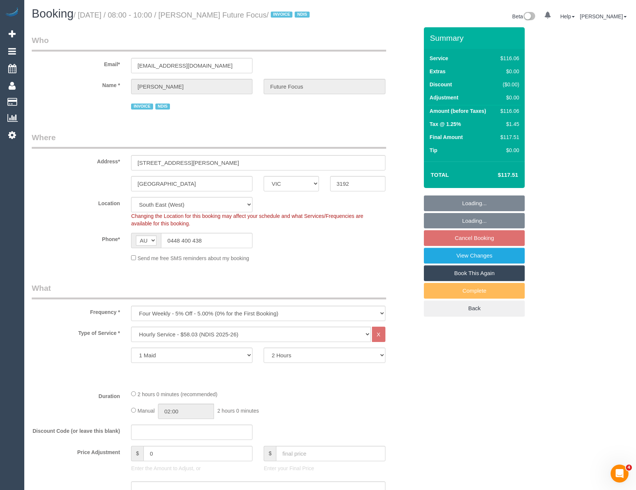
select select "spot2"
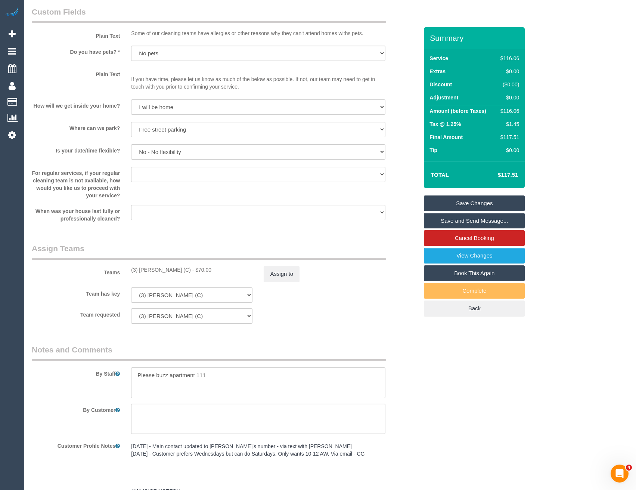
scroll to position [886, 0]
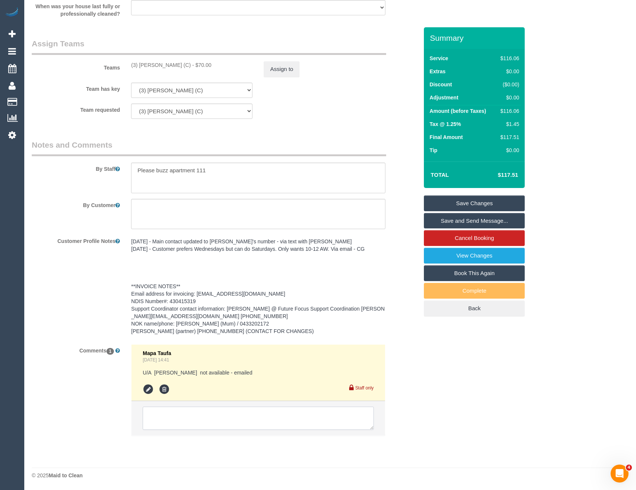
click at [208, 418] on textarea at bounding box center [258, 417] width 231 height 23
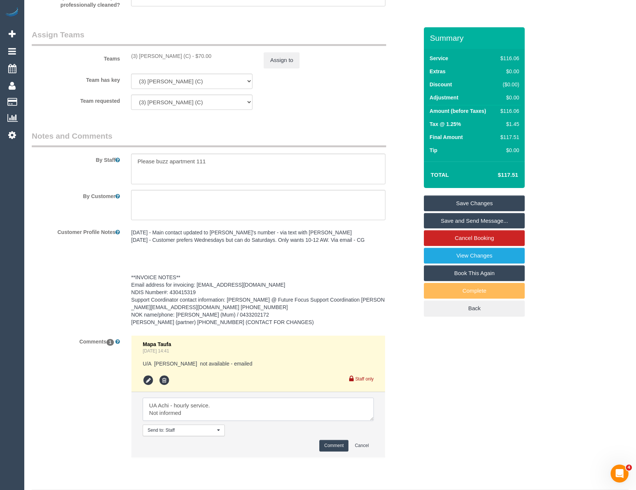
type textarea "UA Achi - hourly service. Not informed"
click at [335, 451] on button "Comment" at bounding box center [333, 446] width 29 height 12
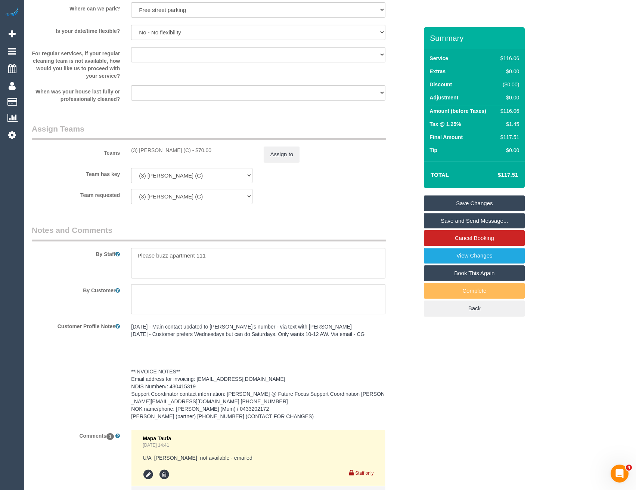
scroll to position [699, 0]
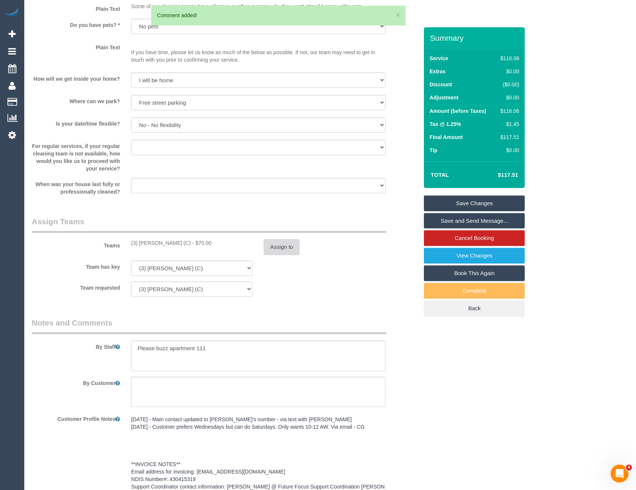
click at [279, 255] on button "Assign to" at bounding box center [282, 247] width 36 height 16
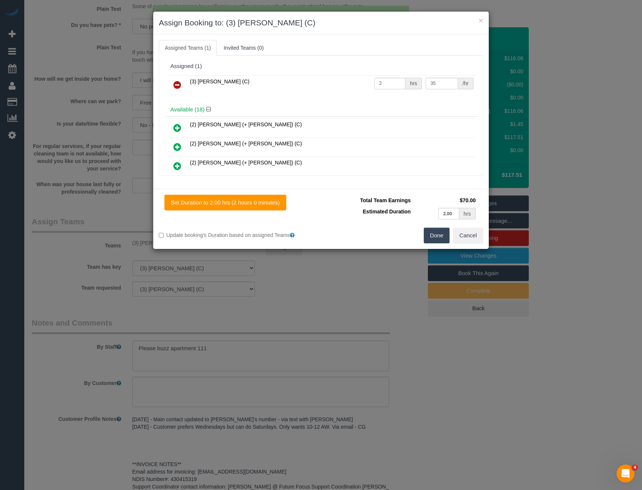
click at [177, 83] on icon at bounding box center [177, 84] width 8 height 9
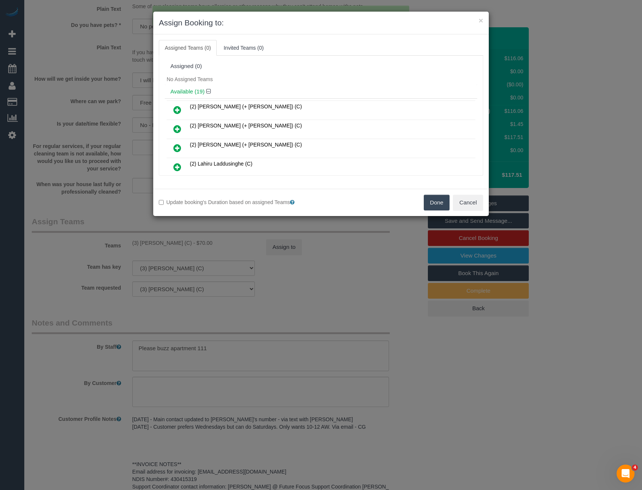
click at [439, 201] on button "Done" at bounding box center [437, 203] width 26 height 16
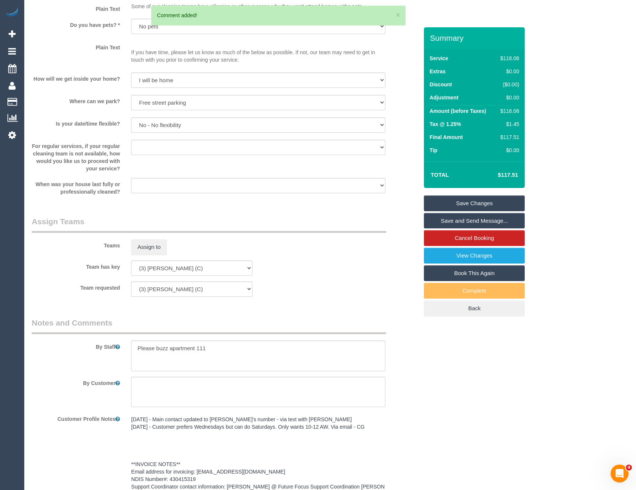
click at [459, 211] on link "Save Changes" at bounding box center [474, 203] width 101 height 16
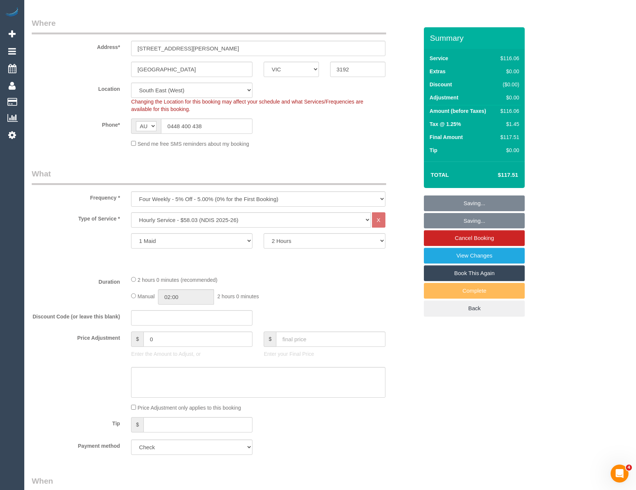
scroll to position [27, 0]
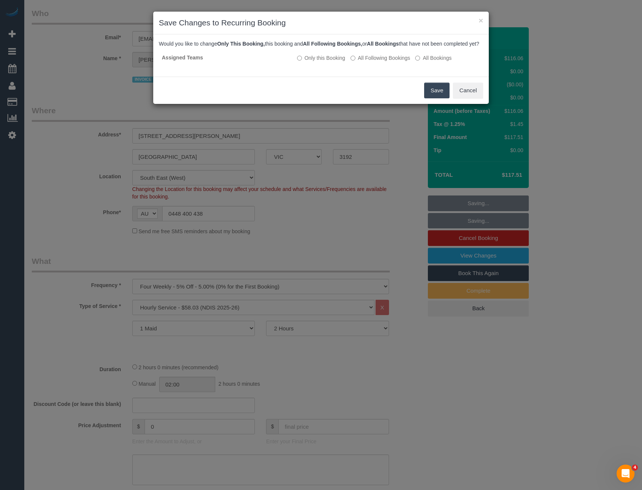
drag, startPoint x: 435, startPoint y: 97, endPoint x: 418, endPoint y: 118, distance: 27.4
click at [436, 97] on button "Save" at bounding box center [436, 91] width 25 height 16
